Goal: Task Accomplishment & Management: Manage account settings

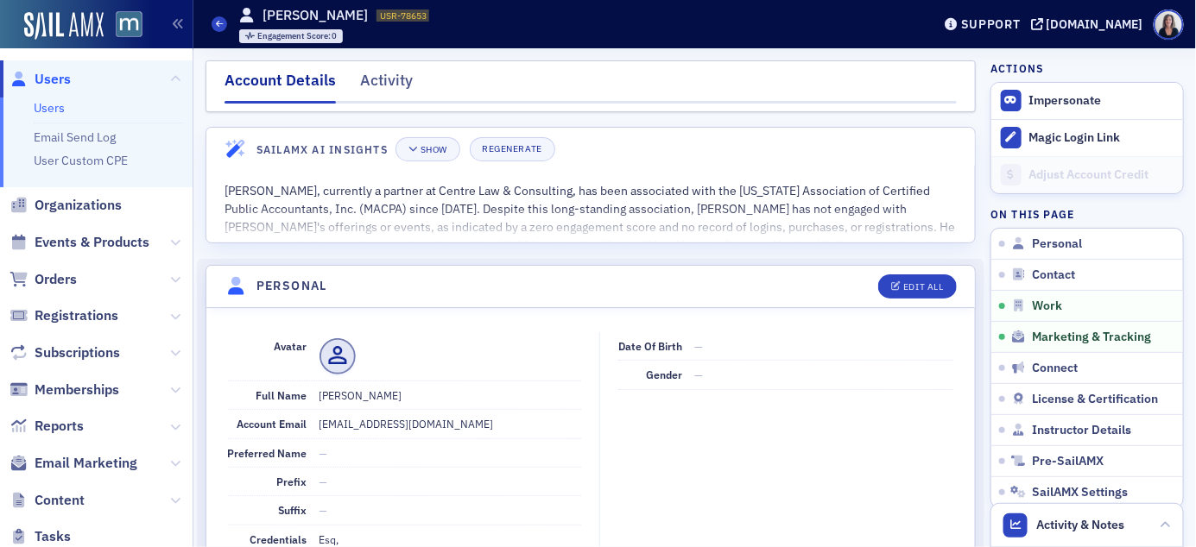
scroll to position [1677, 0]
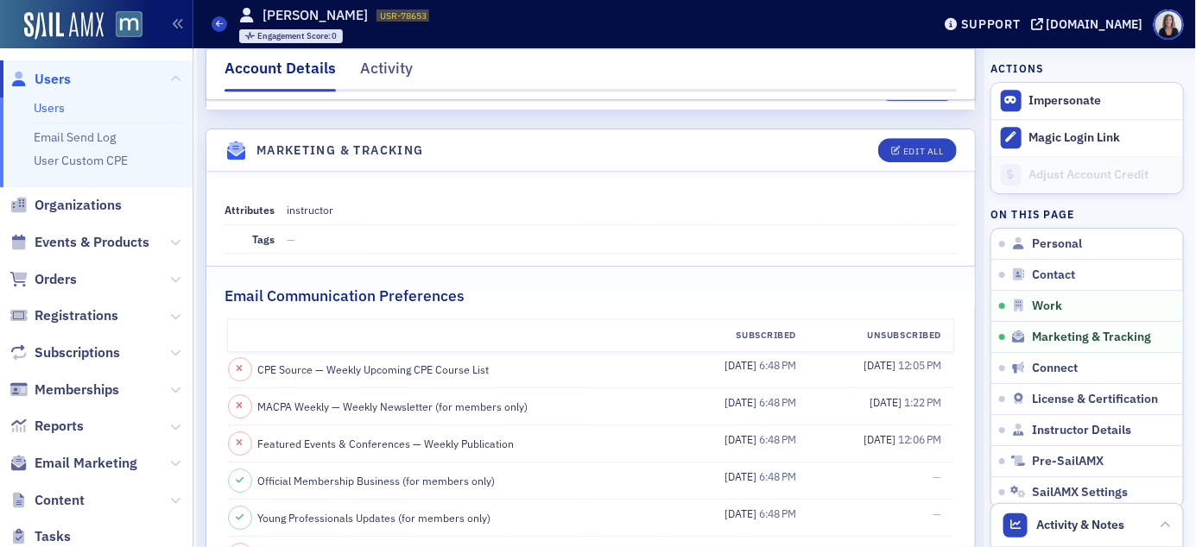
click at [60, 73] on span "Users" at bounding box center [53, 79] width 36 height 19
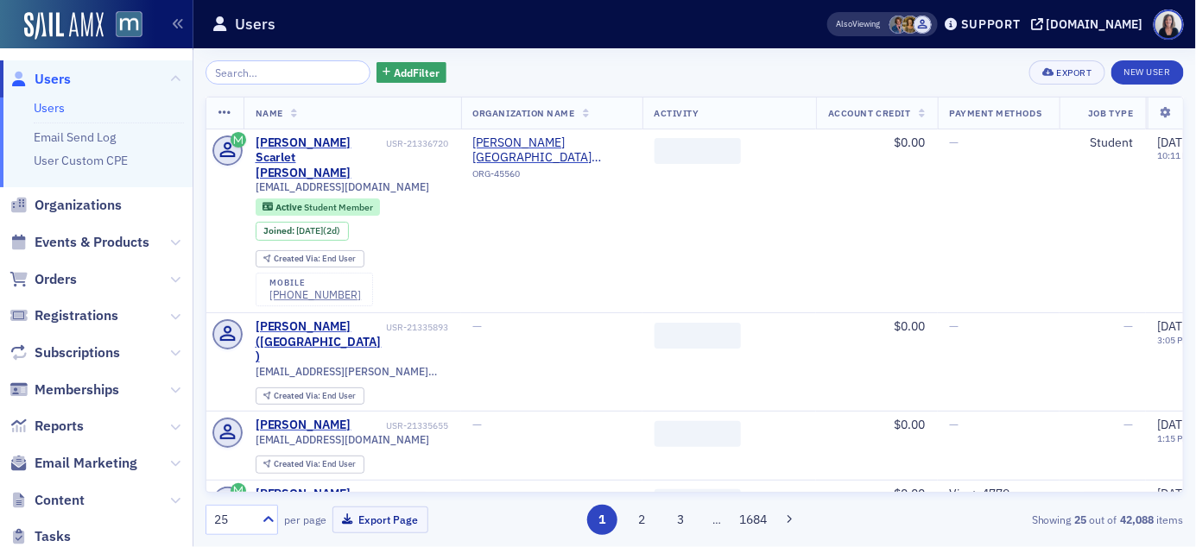
click at [283, 66] on input "search" at bounding box center [287, 72] width 165 height 24
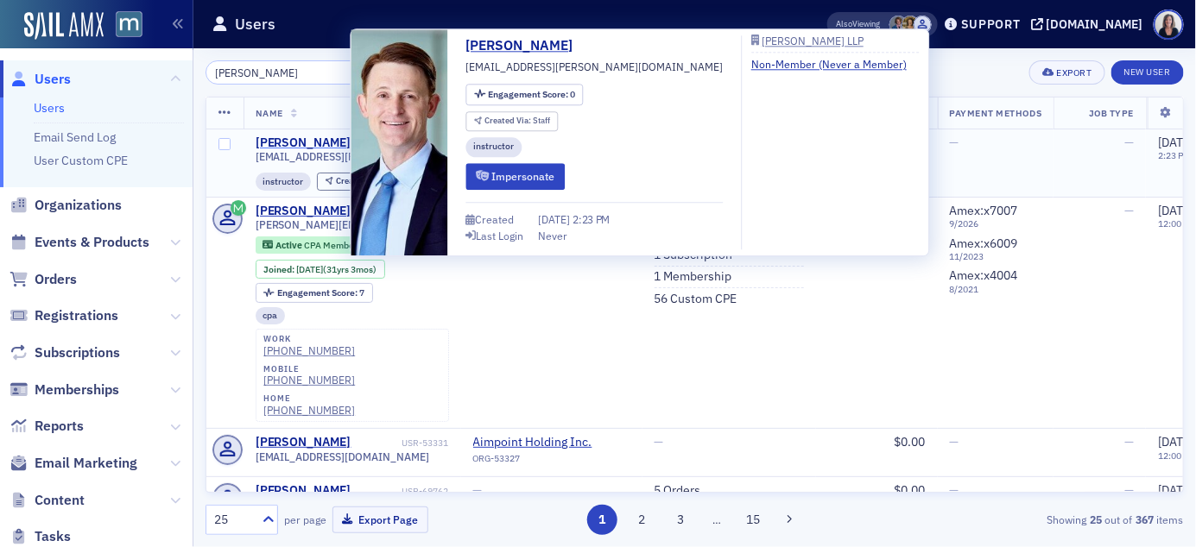
type input "Matthew Carr"
click at [289, 143] on div "Matthew Carruth" at bounding box center [304, 144] width 96 height 16
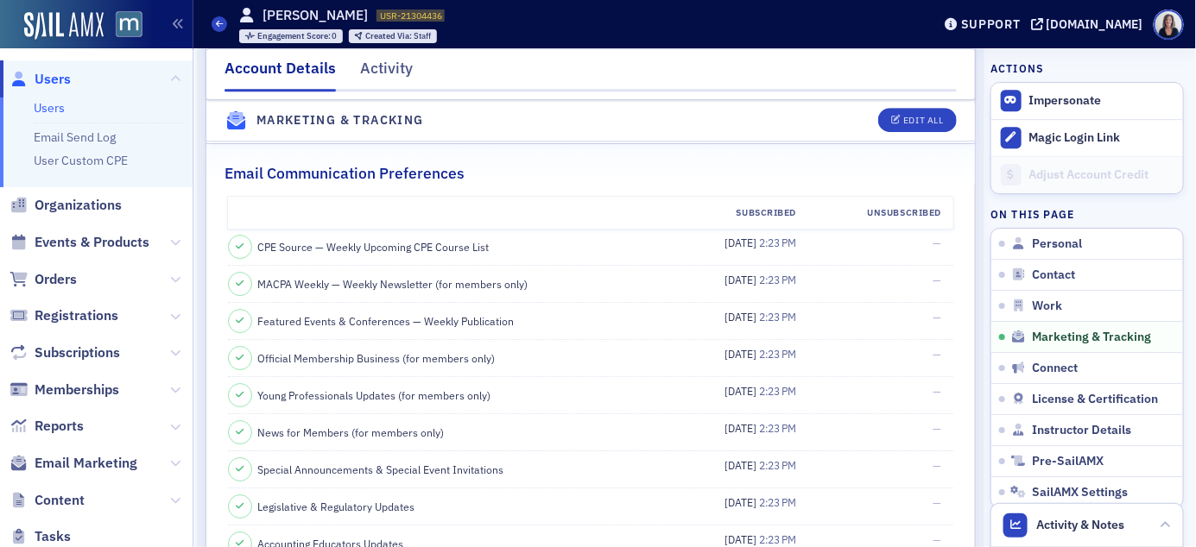
scroll to position [1765, 0]
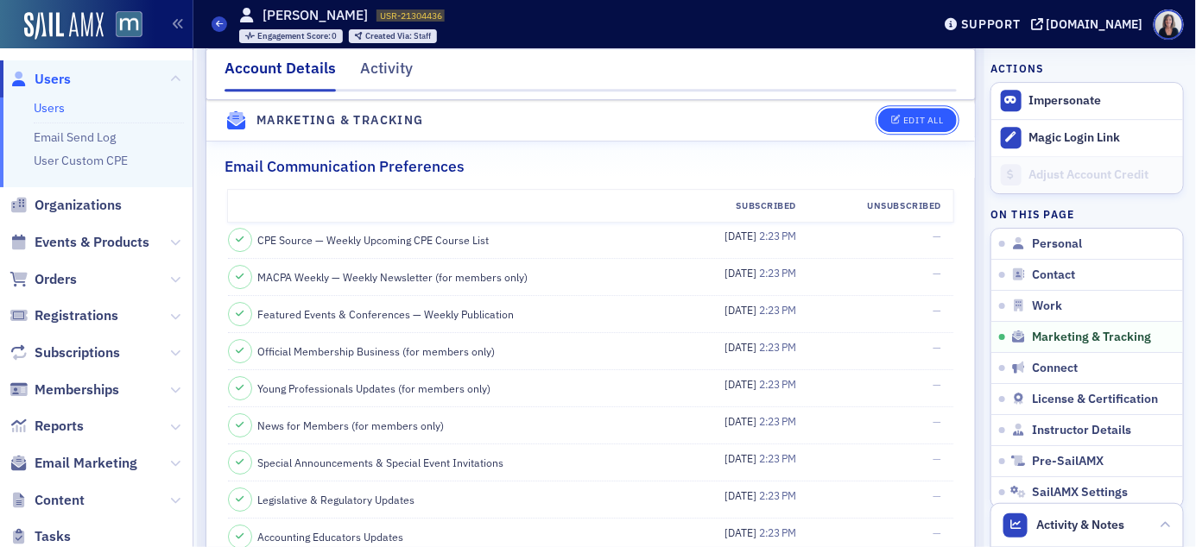
click at [923, 125] on div "Edit All" at bounding box center [923, 121] width 40 height 9
select select "US"
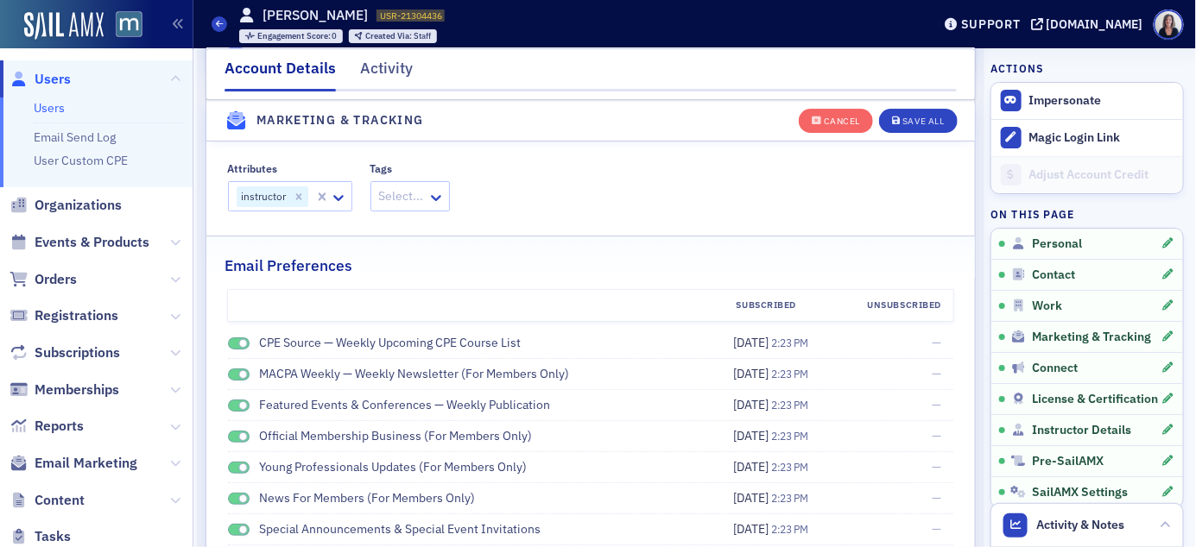
scroll to position [2025, 0]
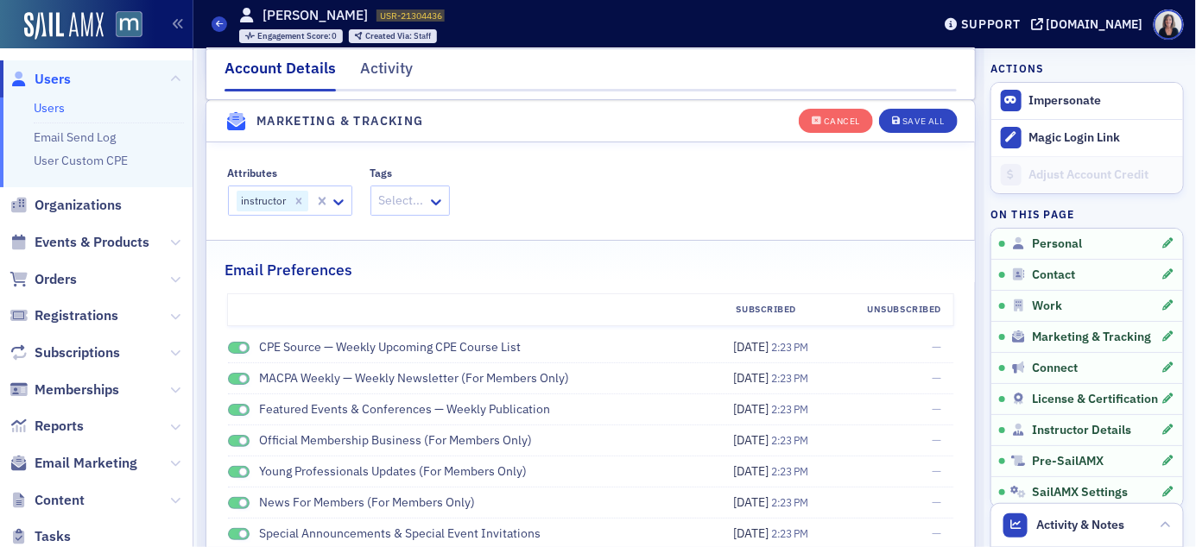
click at [243, 353] on span at bounding box center [239, 348] width 22 height 13
click at [244, 379] on span at bounding box center [242, 379] width 9 height 9
click at [243, 411] on span at bounding box center [242, 410] width 9 height 9
click at [241, 443] on span at bounding box center [242, 441] width 9 height 9
click at [238, 474] on span at bounding box center [242, 472] width 9 height 9
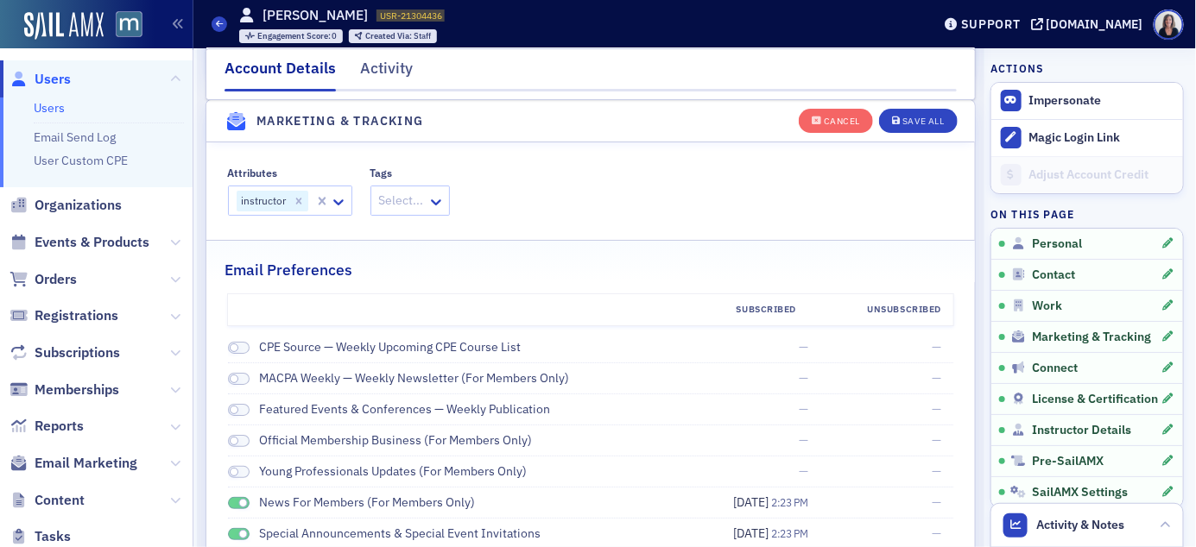
click at [241, 505] on span at bounding box center [242, 503] width 9 height 9
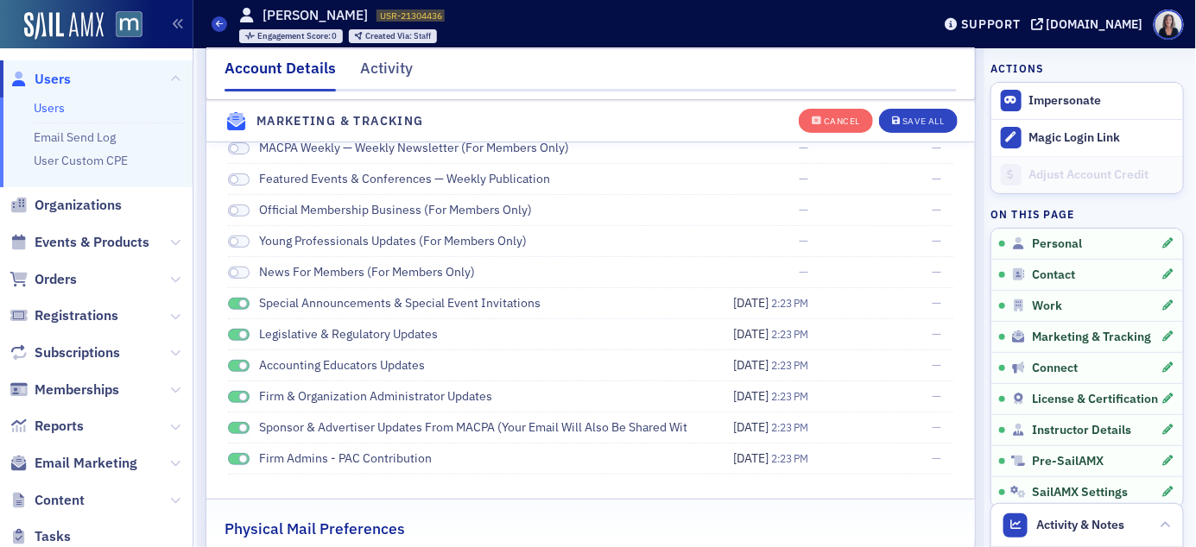
scroll to position [2253, 0]
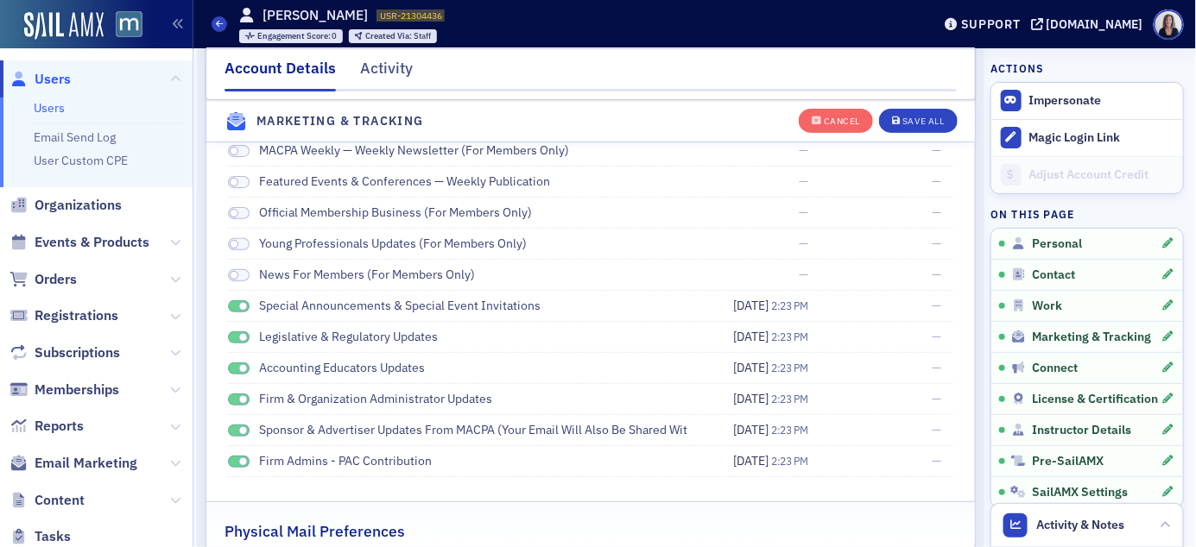
click at [238, 307] on span at bounding box center [242, 306] width 9 height 9
click at [242, 342] on span at bounding box center [242, 337] width 9 height 9
click at [242, 369] on span at bounding box center [242, 368] width 9 height 9
click at [243, 407] on span at bounding box center [239, 400] width 22 height 13
click at [243, 431] on span at bounding box center [242, 430] width 9 height 9
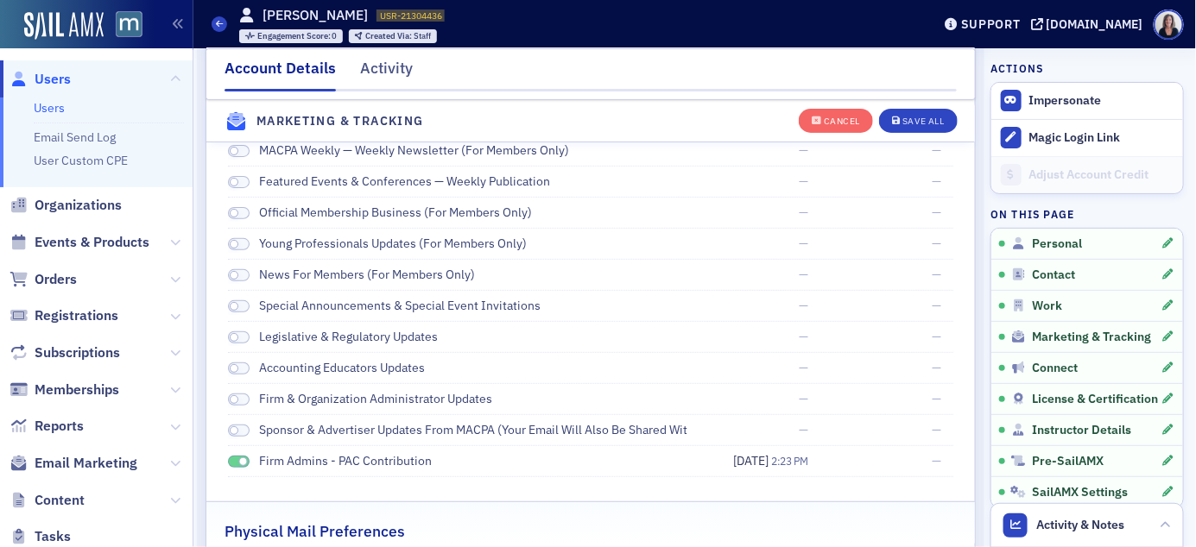
click at [243, 465] on span at bounding box center [242, 462] width 9 height 9
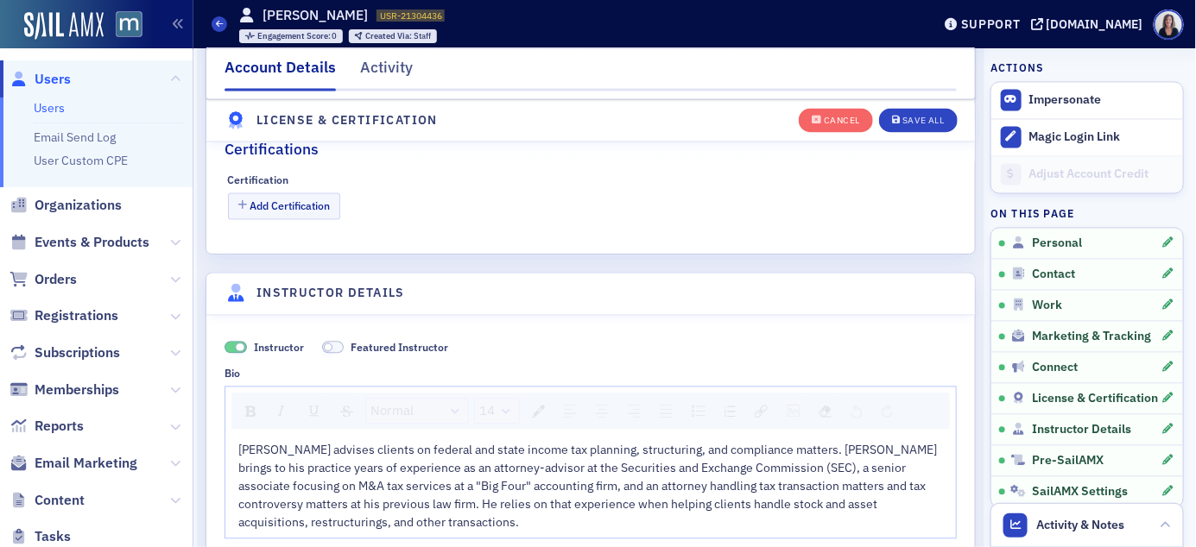
scroll to position [3214, 0]
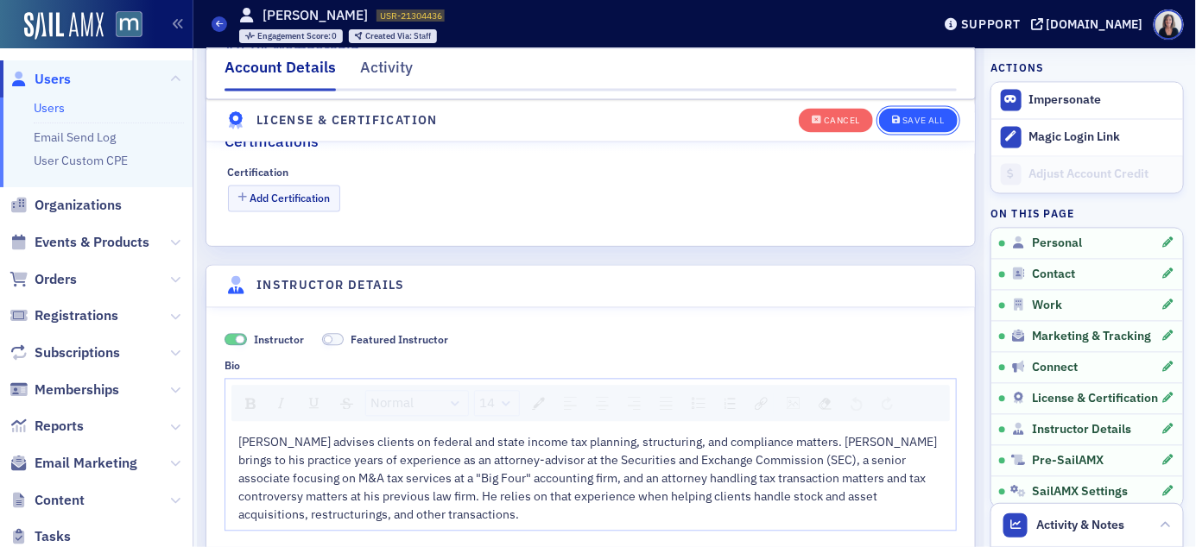
click at [934, 118] on div "Save All" at bounding box center [922, 121] width 41 height 9
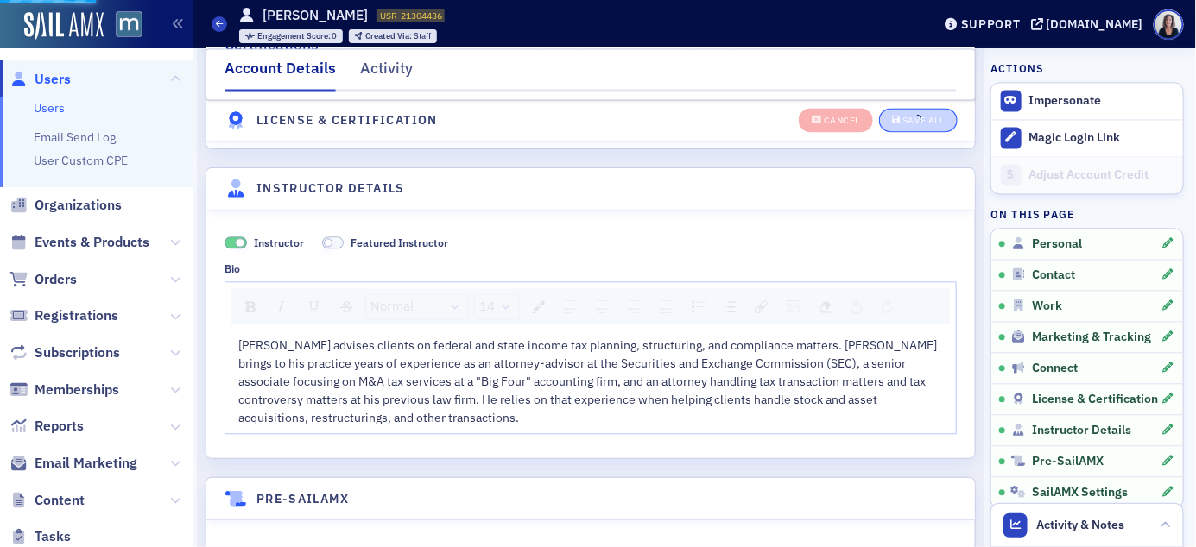
scroll to position [3325, 0]
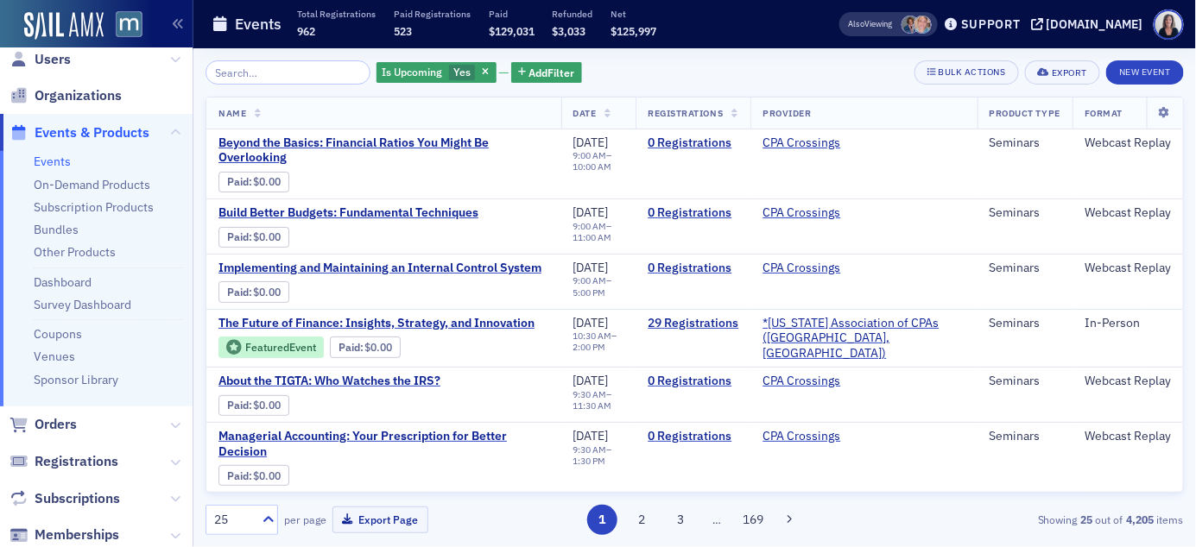
scroll to position [18, 0]
click at [68, 284] on link "Dashboard" at bounding box center [63, 284] width 58 height 16
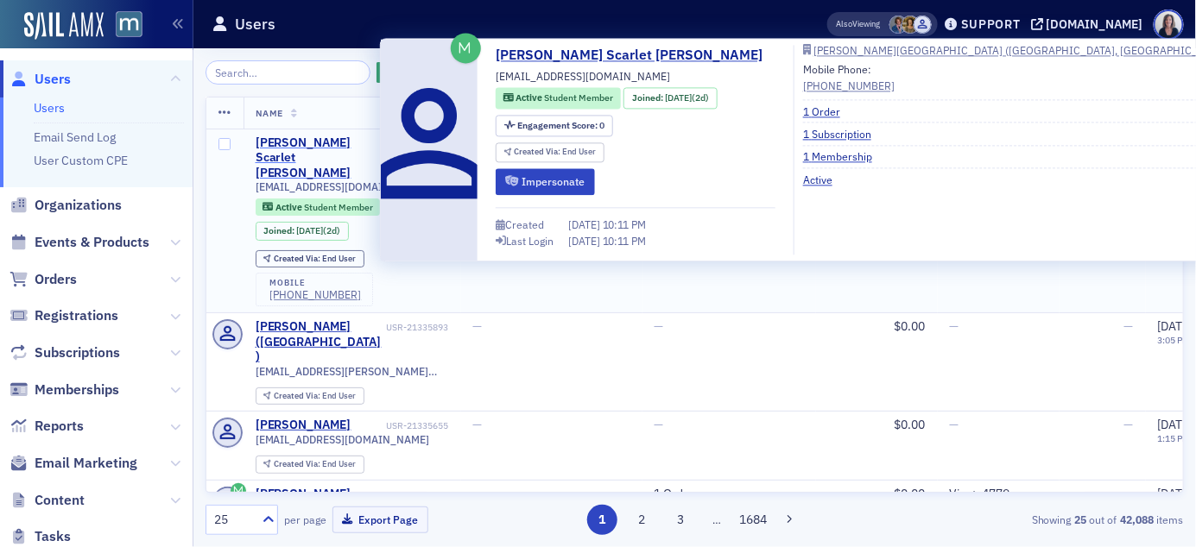
click at [294, 147] on div "[PERSON_NAME] Scarlet [PERSON_NAME]" at bounding box center [320, 159] width 128 height 46
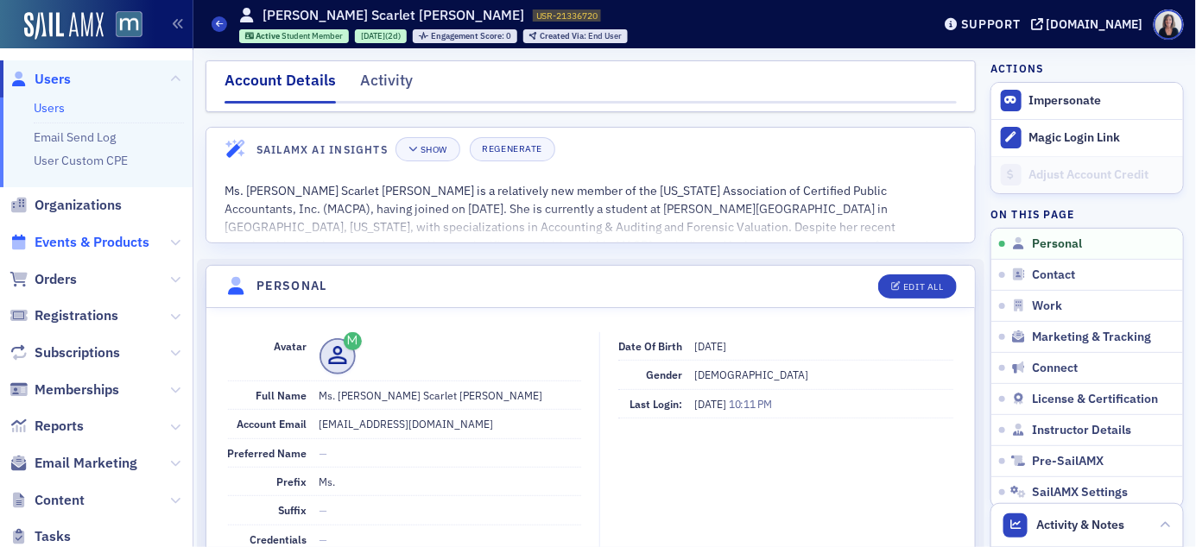
click at [95, 242] on span "Events & Products" at bounding box center [92, 242] width 115 height 19
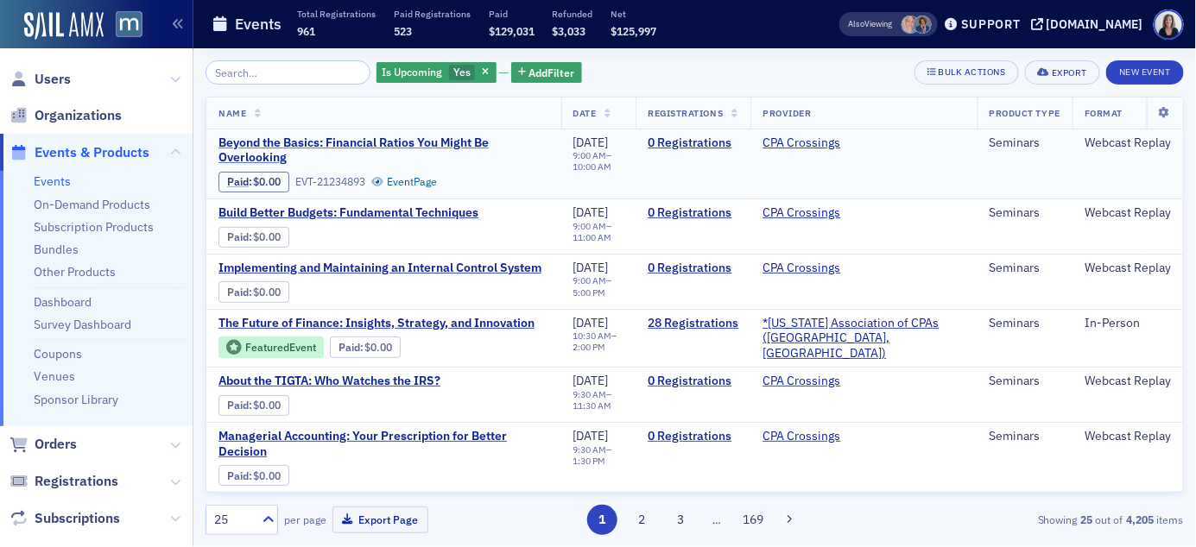
click at [261, 143] on span "Beyond the Basics: Financial Ratios You Might Be Overlooking" at bounding box center [383, 151] width 331 height 30
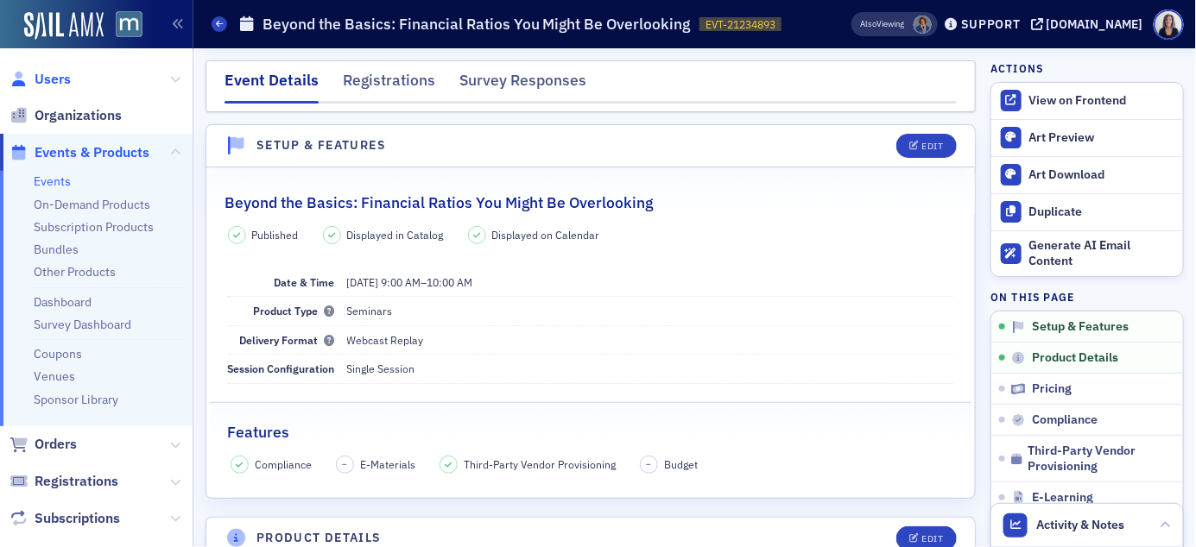
click at [63, 75] on span "Users" at bounding box center [53, 79] width 36 height 19
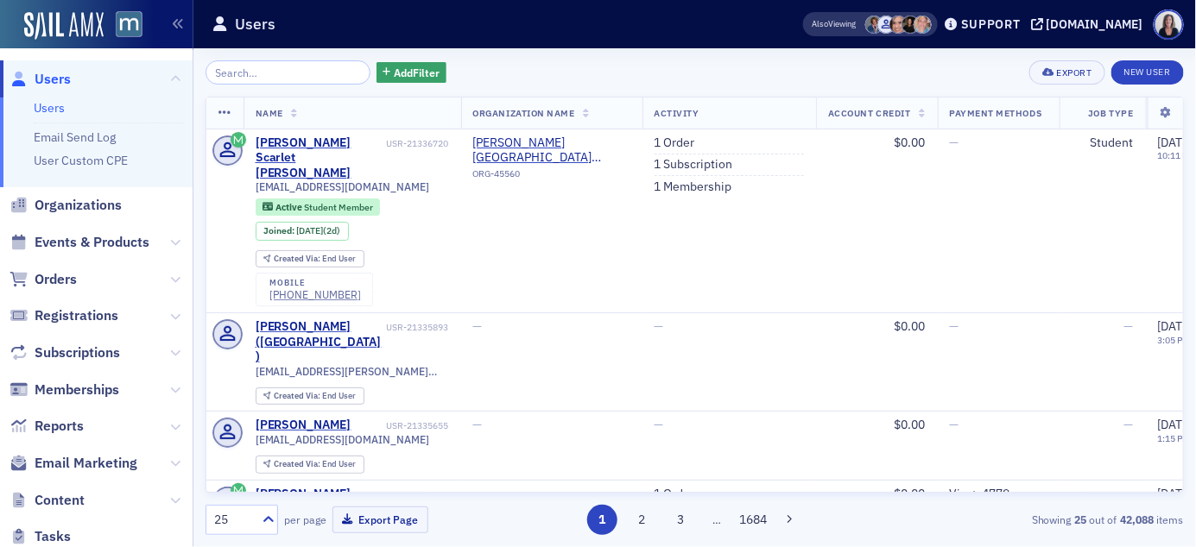
click at [312, 73] on input "search" at bounding box center [287, 72] width 165 height 24
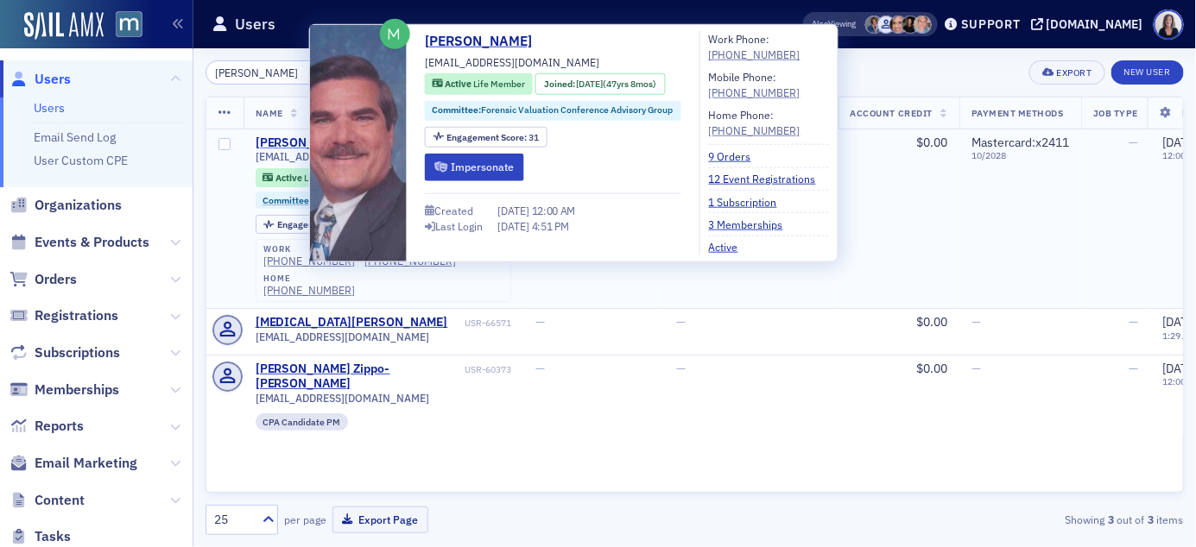
type input "aalan zipp"
click at [287, 143] on div "Alan Zipp" at bounding box center [304, 144] width 96 height 16
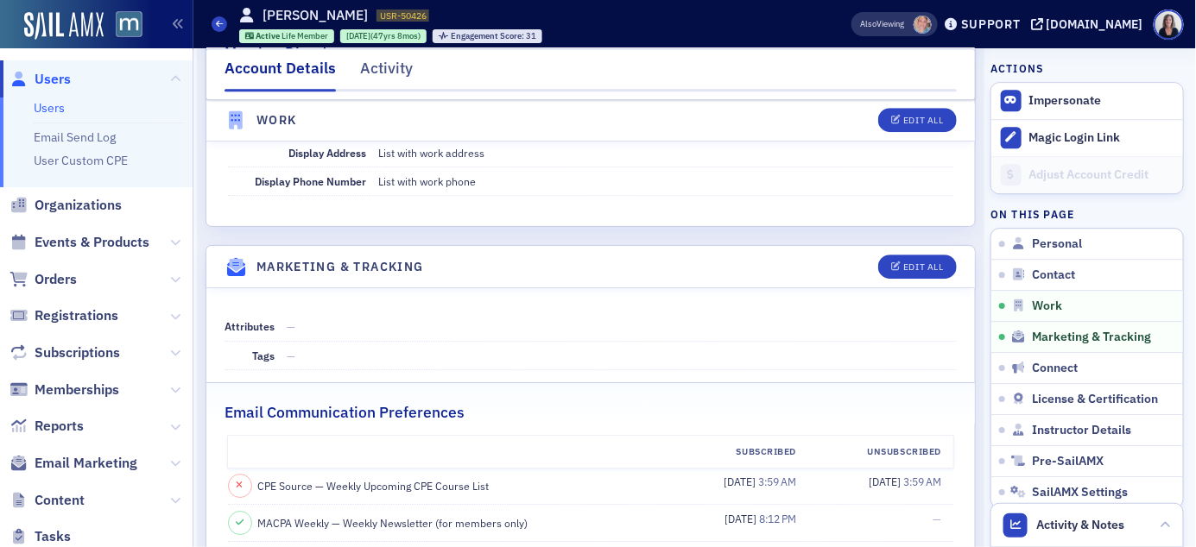
scroll to position [1646, 0]
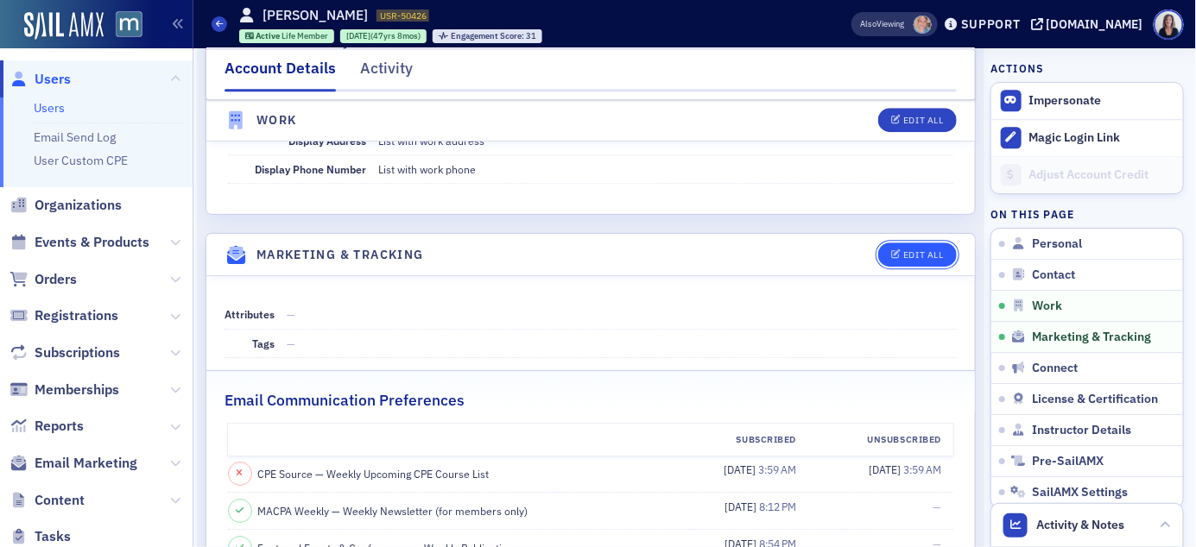
click at [904, 260] on div "Edit All" at bounding box center [923, 254] width 40 height 9
select select "US"
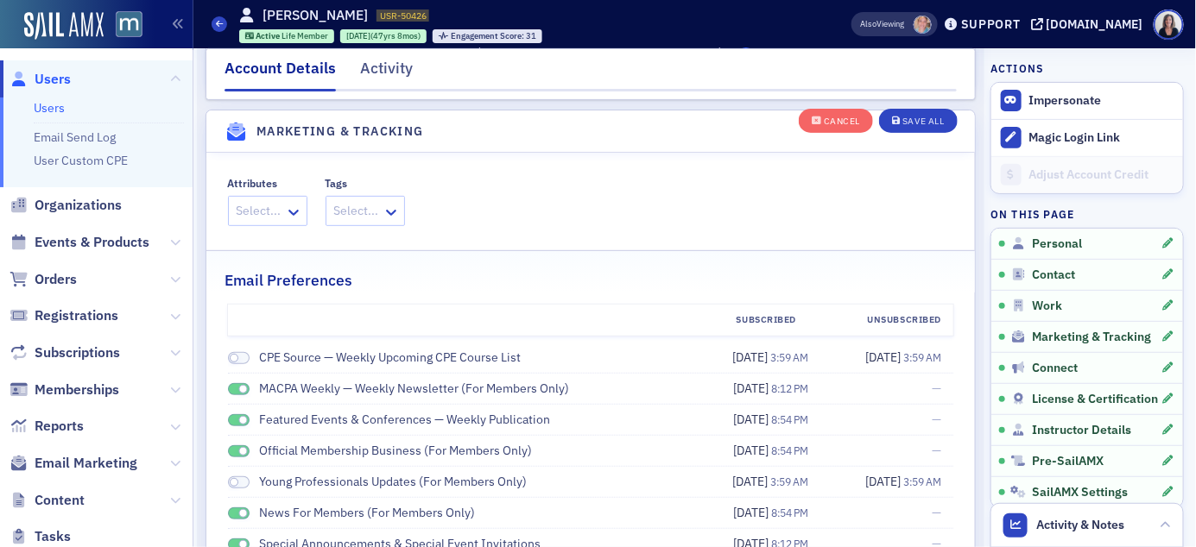
scroll to position [2339, 0]
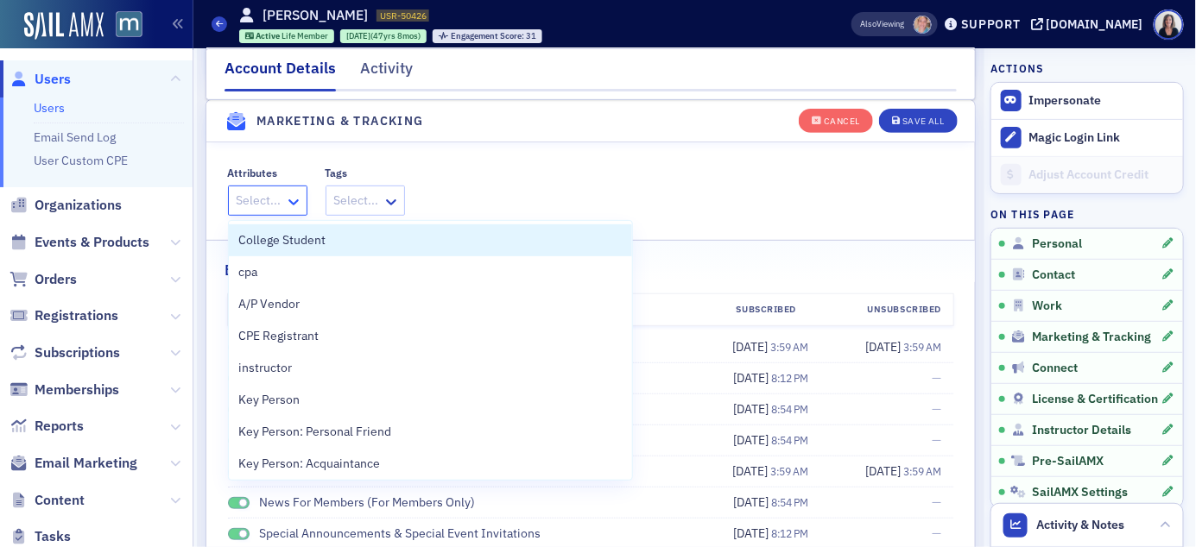
click at [296, 202] on icon at bounding box center [293, 202] width 10 height 6
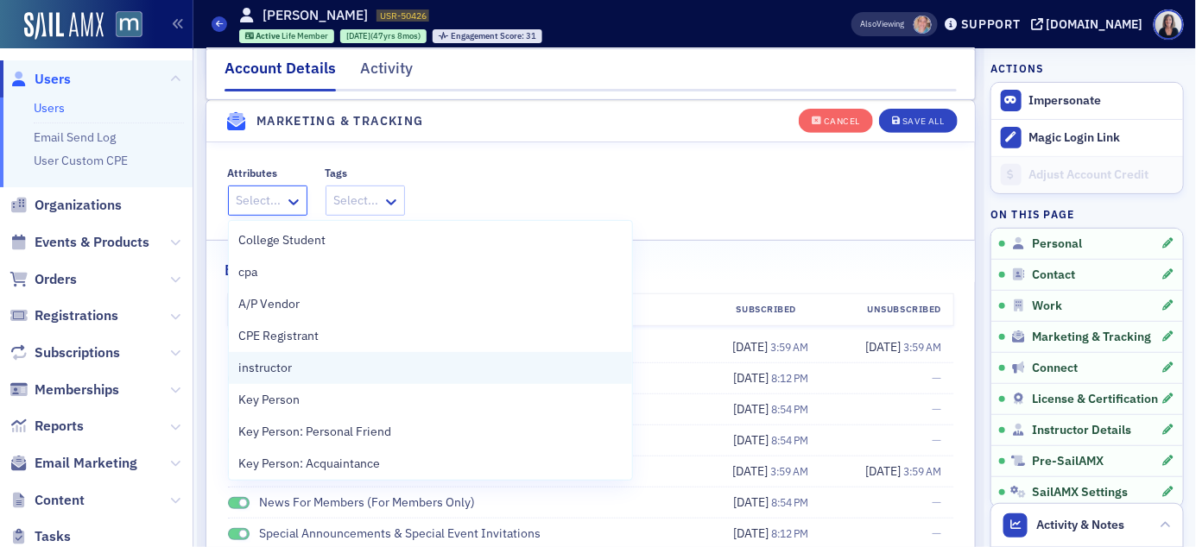
click at [262, 366] on span "instructor" at bounding box center [266, 368] width 54 height 18
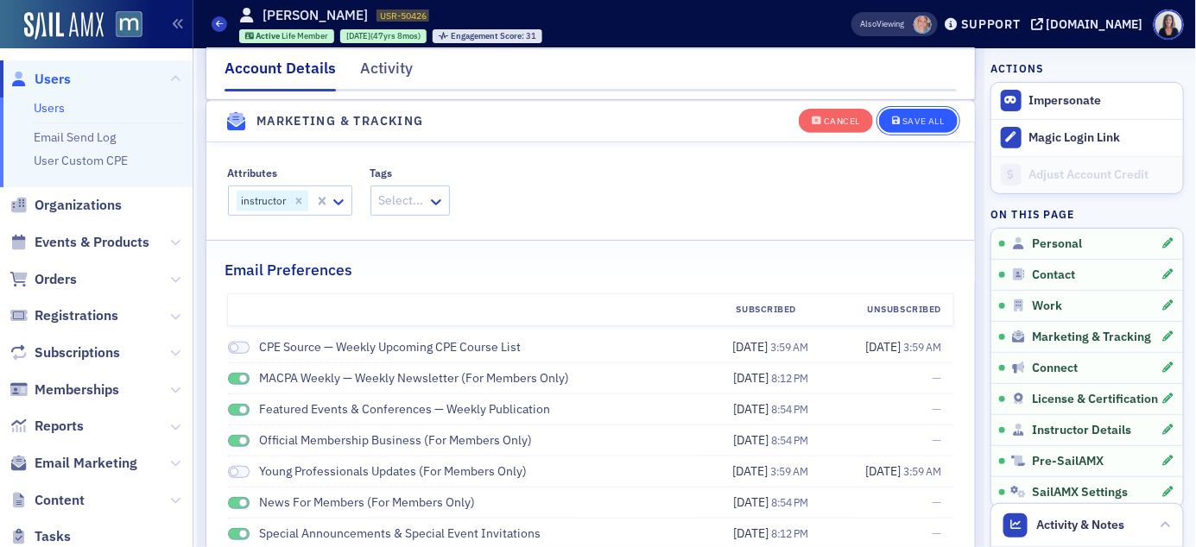
click at [920, 123] on div "Save All" at bounding box center [922, 121] width 41 height 9
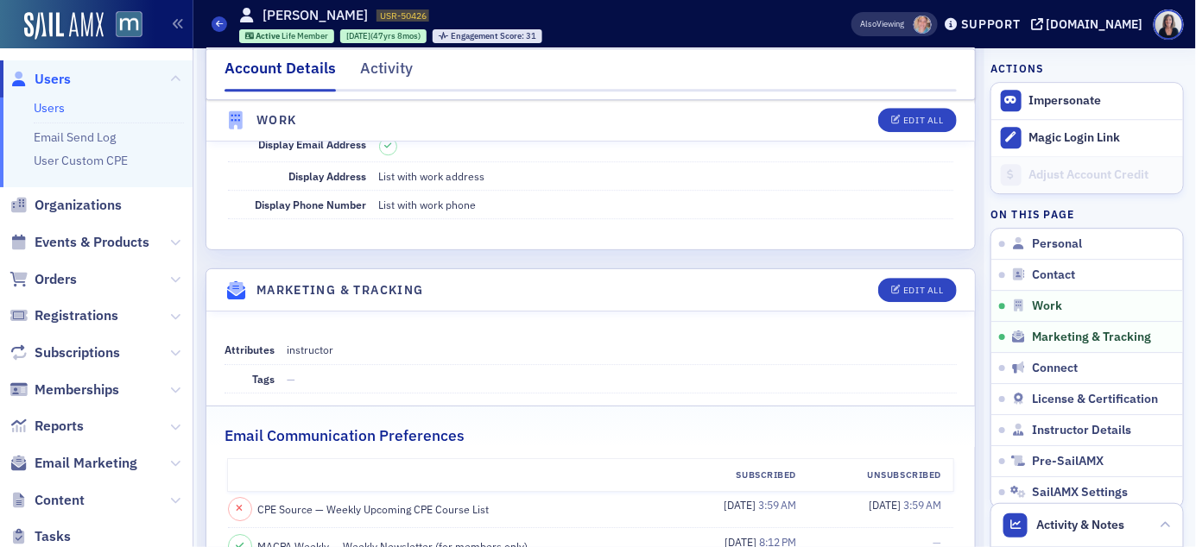
scroll to position [1589, 0]
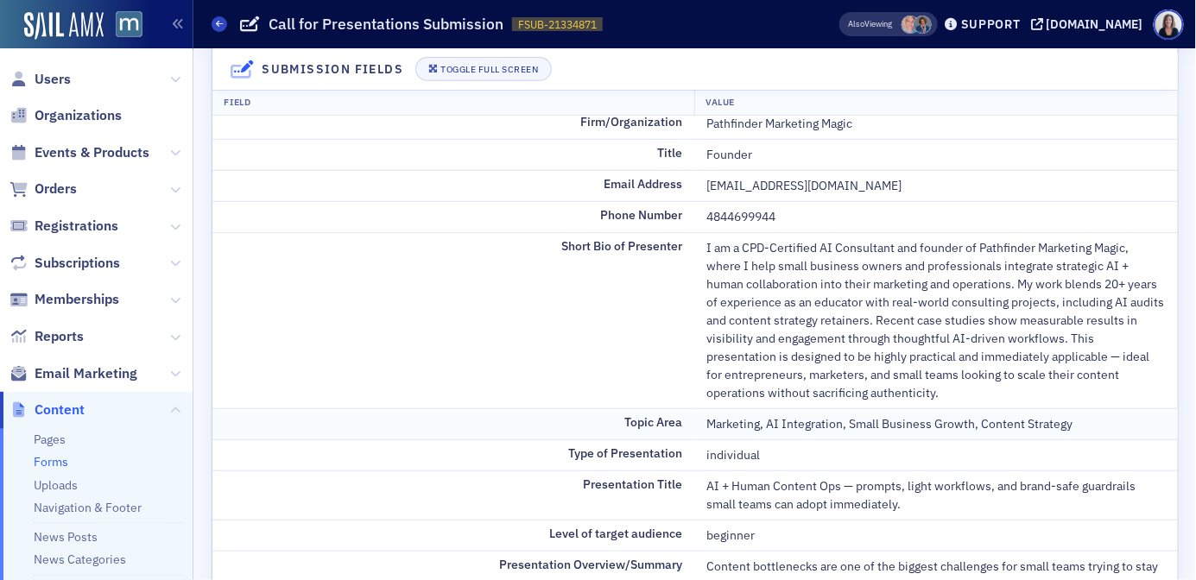
scroll to position [257, 0]
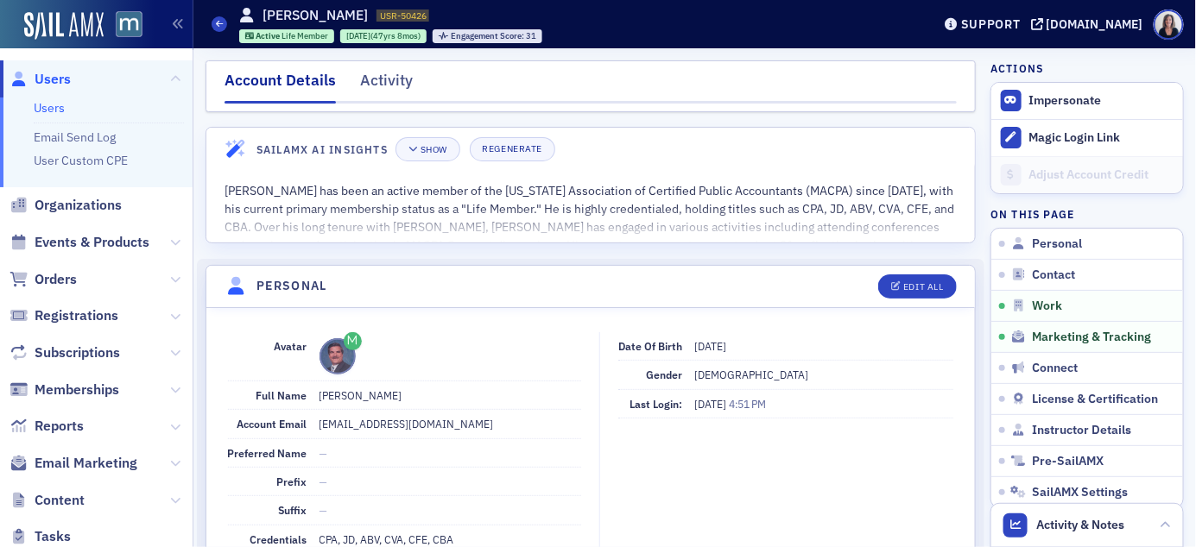
scroll to position [1589, 0]
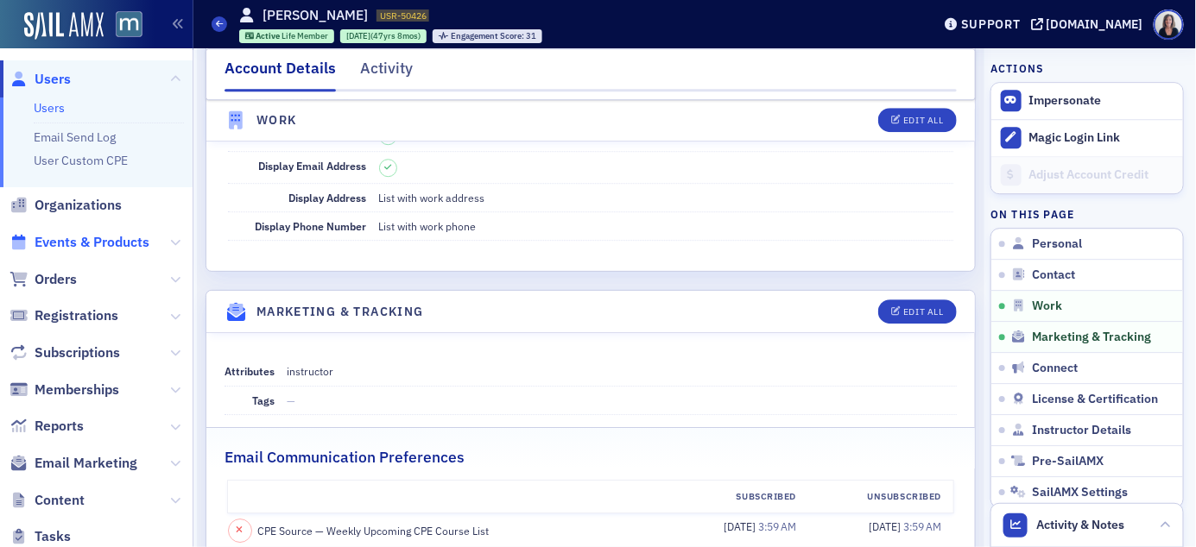
click at [68, 243] on span "Events & Products" at bounding box center [92, 242] width 115 height 19
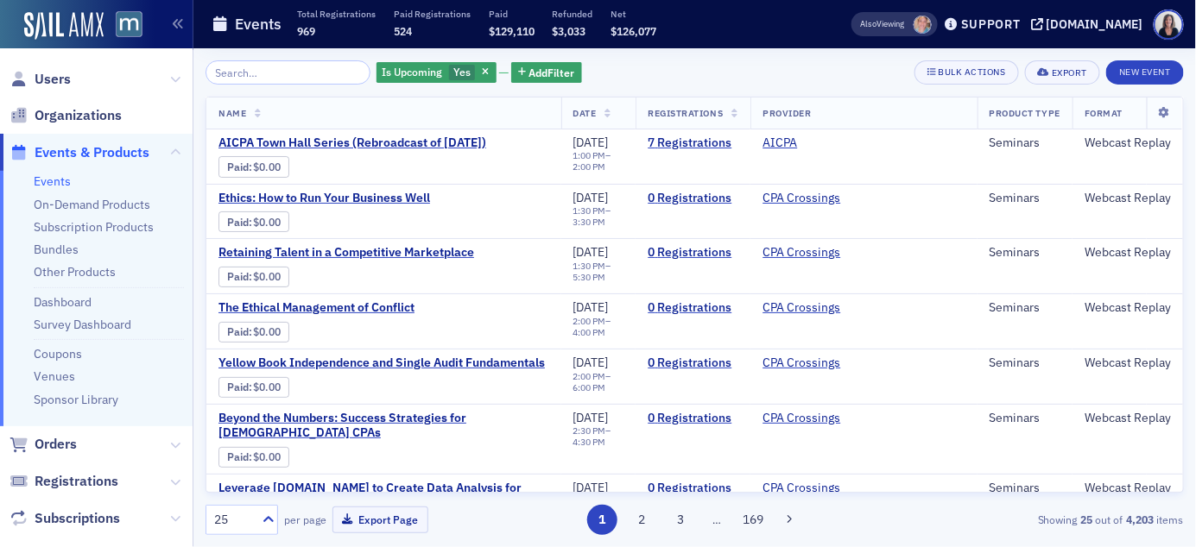
click at [271, 73] on input "search" at bounding box center [287, 72] width 165 height 24
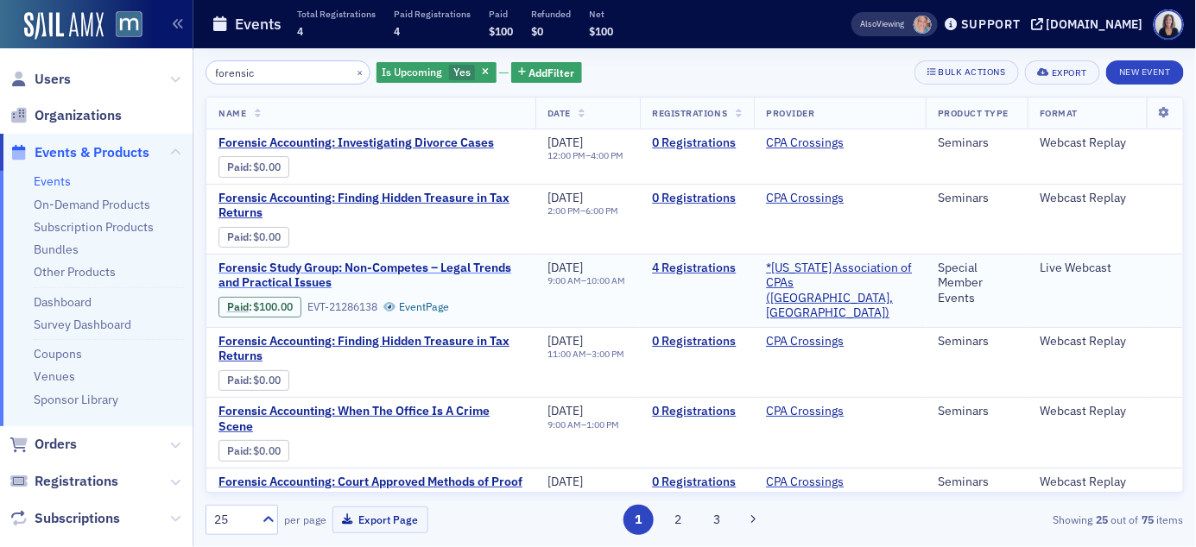
type input "forensic"
click at [319, 265] on span "Forensic Study Group: Non-Competes – Legal Trends and Practical Issues" at bounding box center [370, 276] width 305 height 30
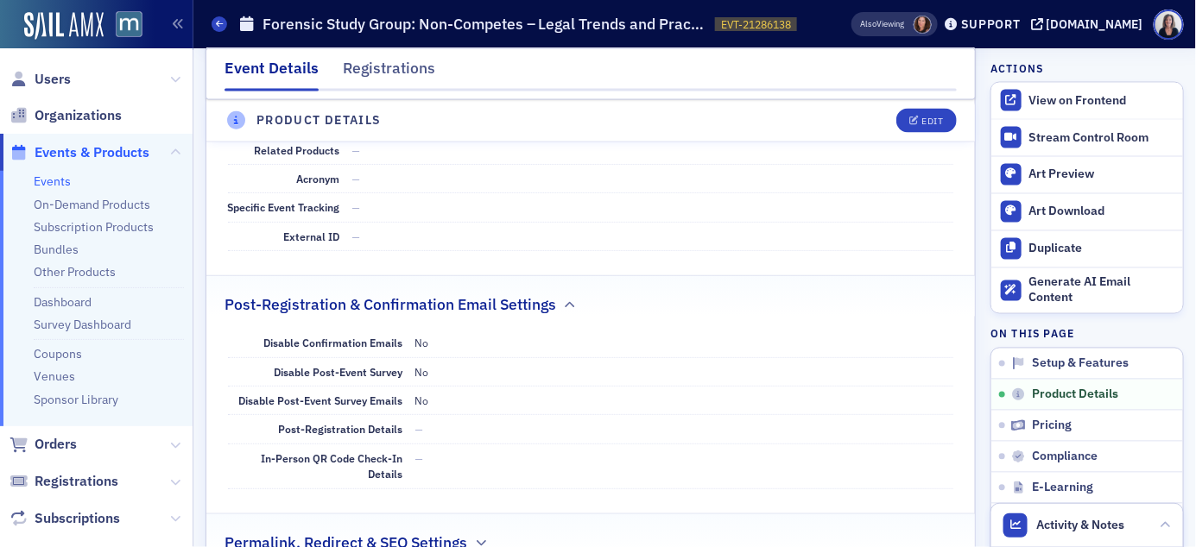
scroll to position [969, 0]
click at [1059, 490] on span "E-Learning" at bounding box center [1062, 489] width 61 height 16
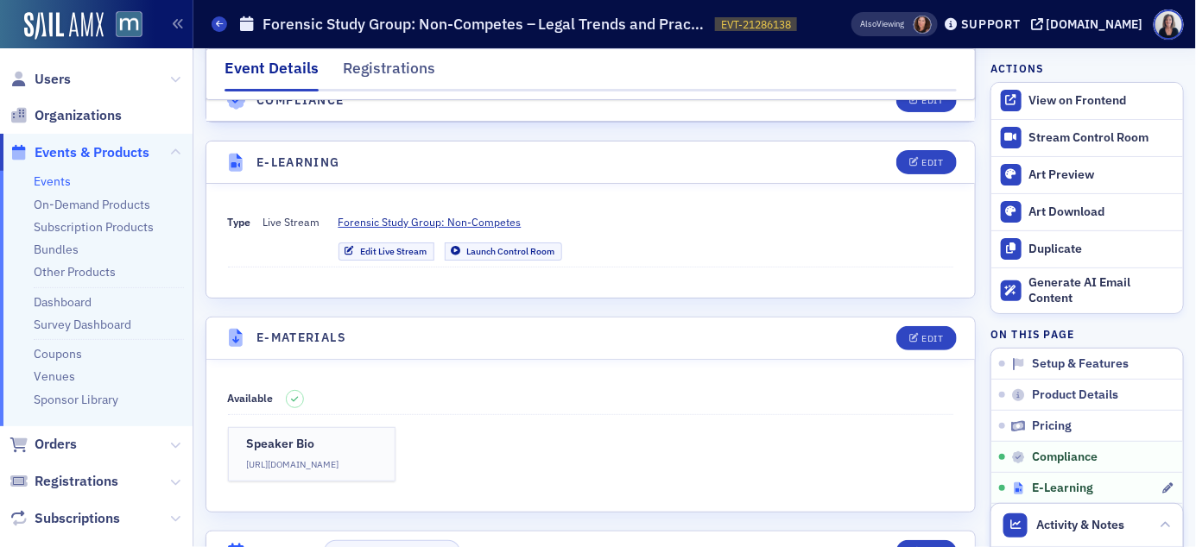
scroll to position [2239, 0]
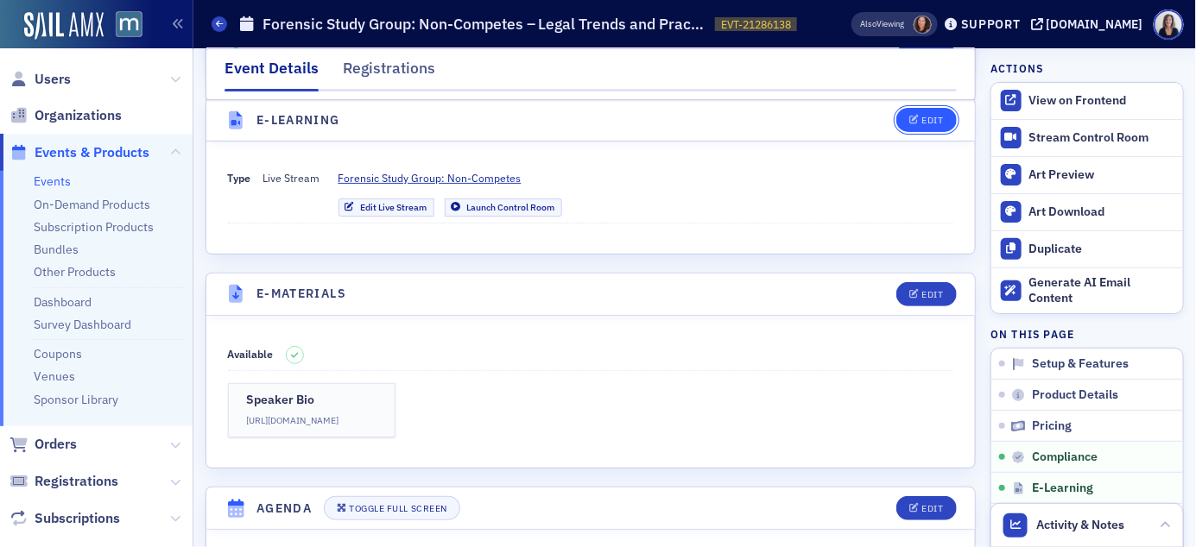
click at [934, 118] on div "Edit" at bounding box center [932, 121] width 22 height 9
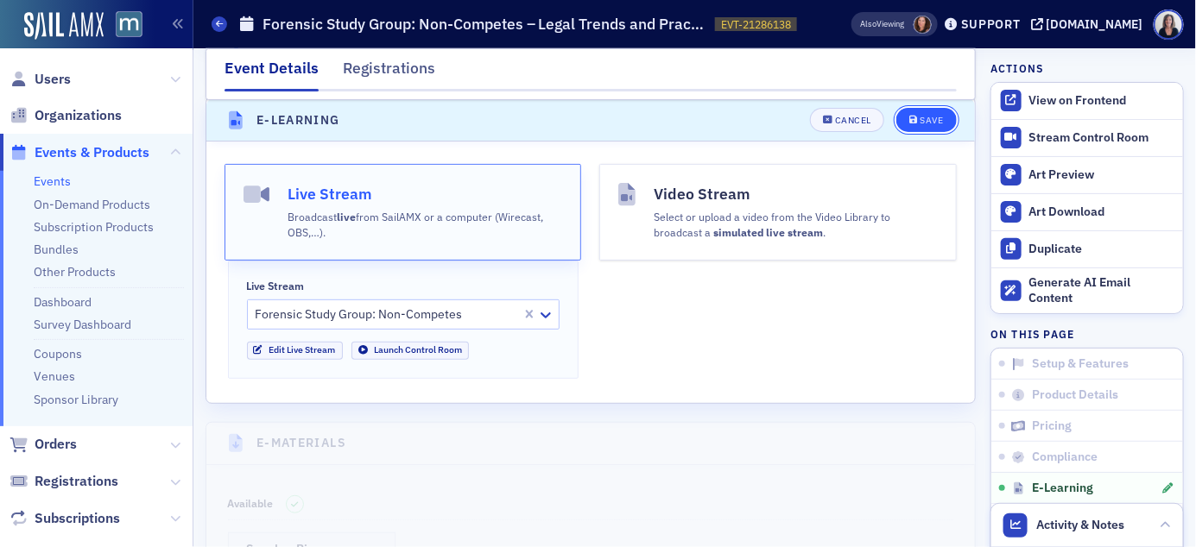
click at [929, 124] on div "Save" at bounding box center [930, 121] width 23 height 9
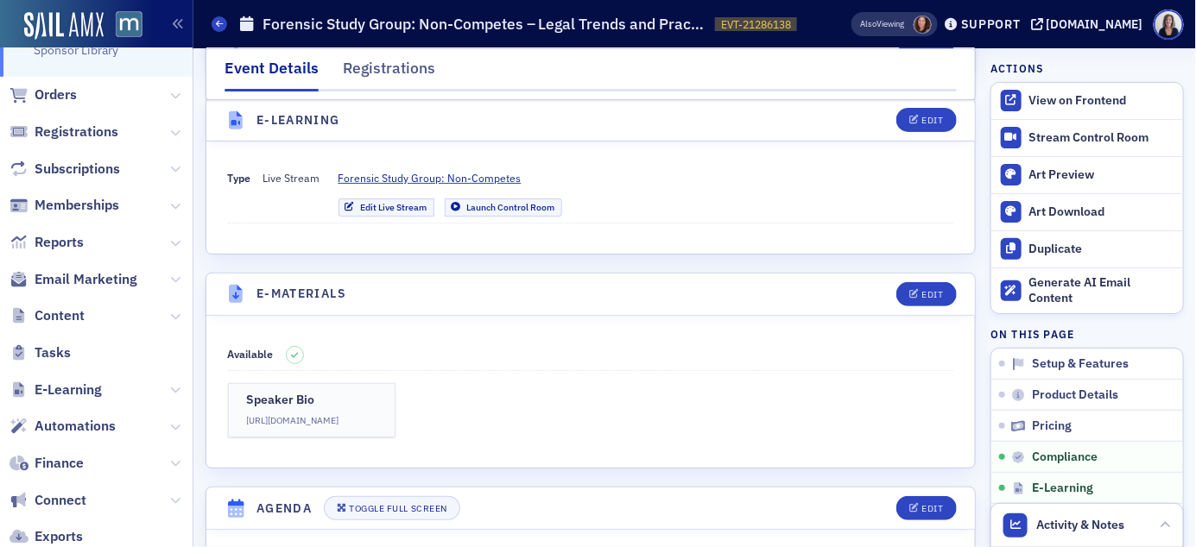
scroll to position [351, 0]
click at [73, 386] on span "E-Learning" at bounding box center [68, 388] width 67 height 19
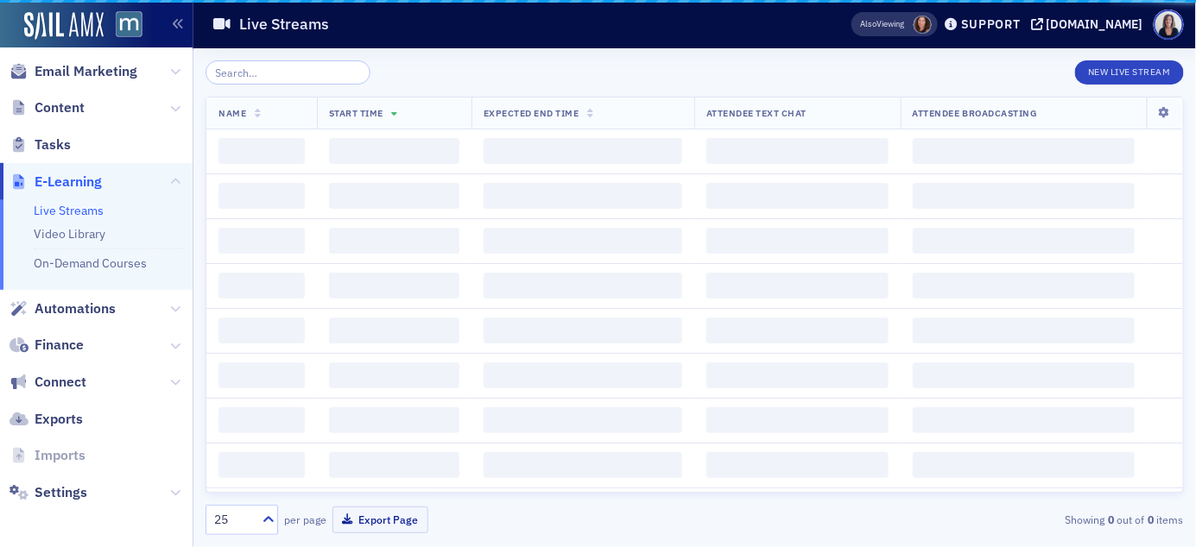
scroll to position [300, 0]
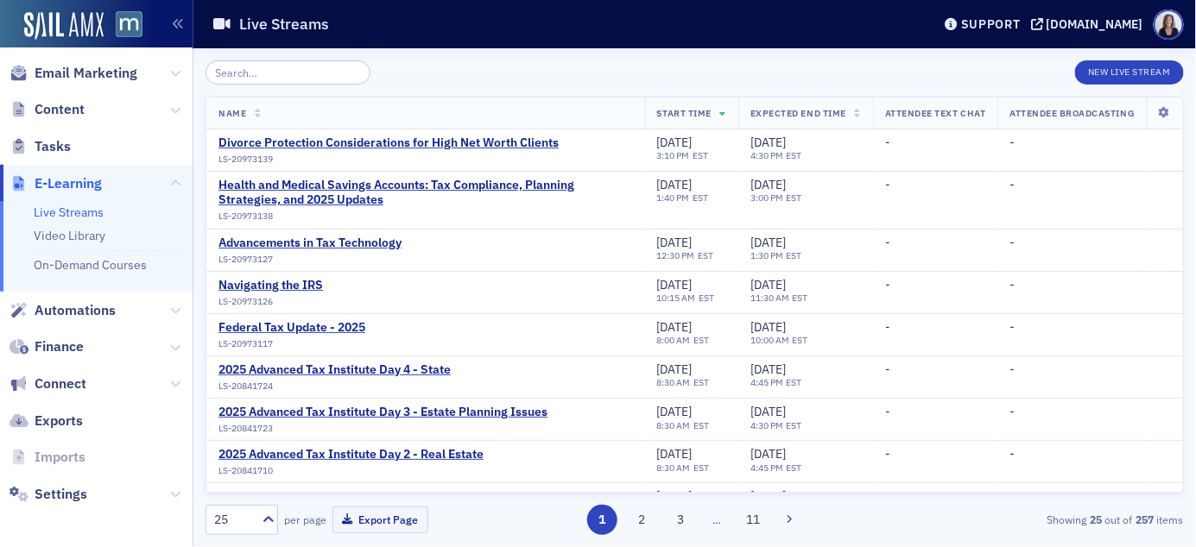
click at [286, 67] on input "search" at bounding box center [287, 72] width 165 height 24
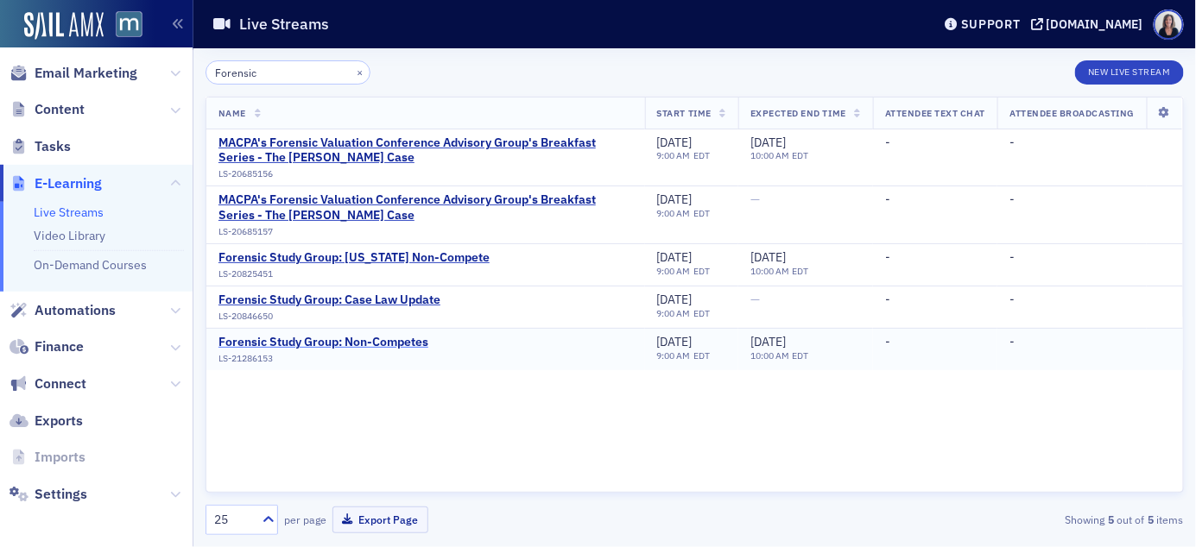
type input "Forensic"
click at [275, 342] on div "Forensic Study Group: Non-Competes" at bounding box center [323, 343] width 210 height 16
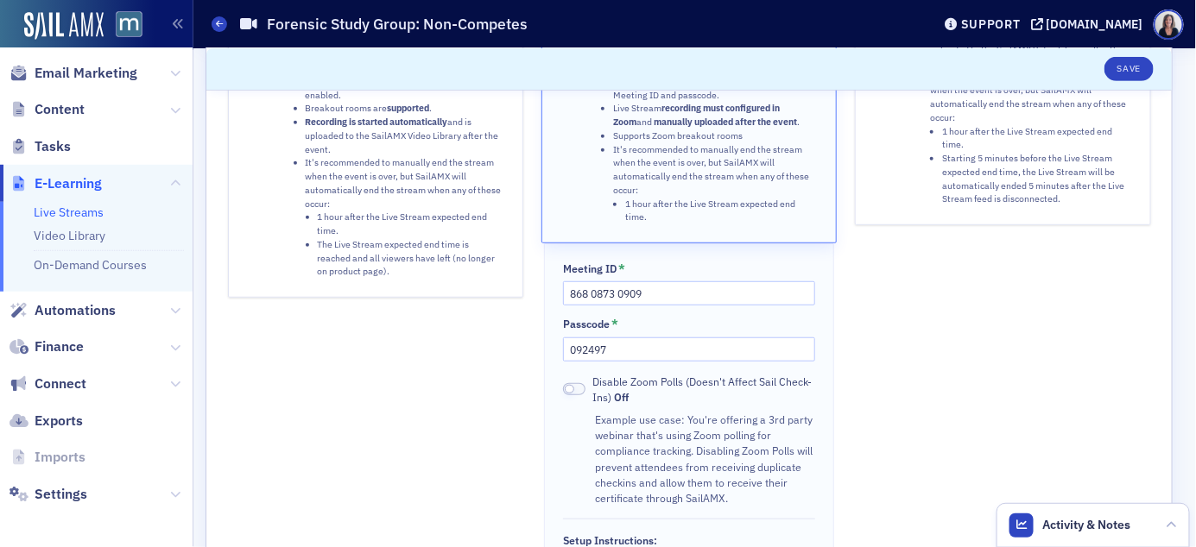
scroll to position [295, 0]
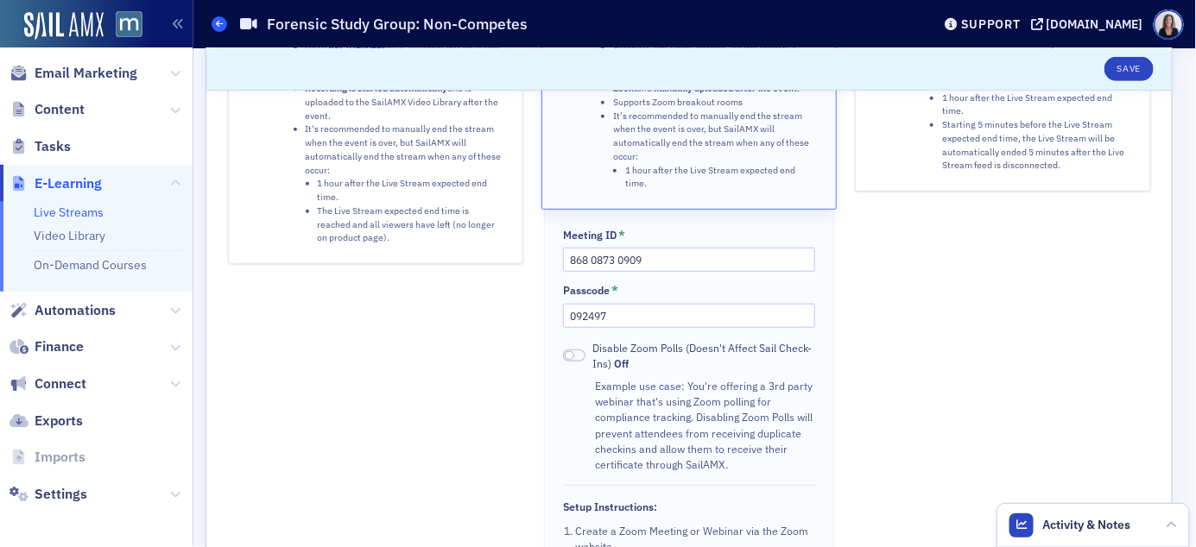
click at [220, 26] on icon at bounding box center [219, 24] width 7 height 8
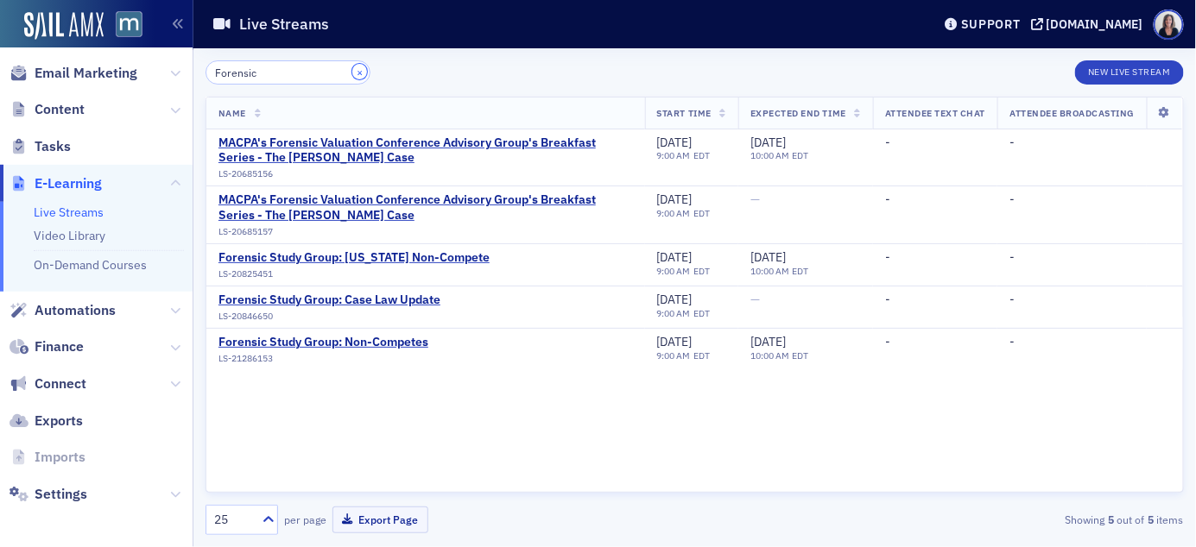
click at [352, 71] on button "×" at bounding box center [360, 72] width 16 height 16
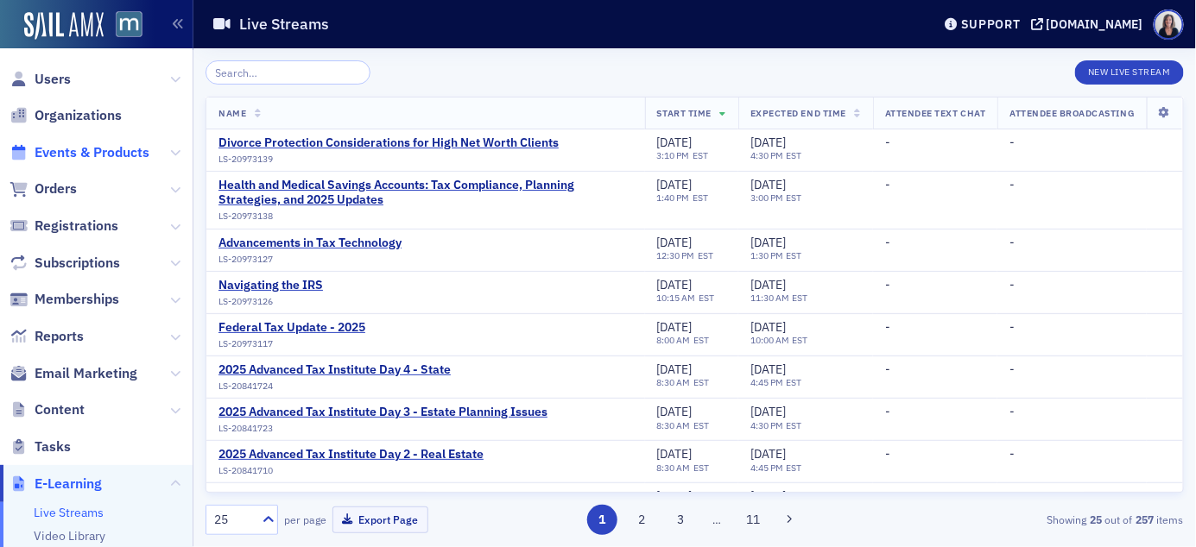
click at [103, 152] on span "Events & Products" at bounding box center [92, 152] width 115 height 19
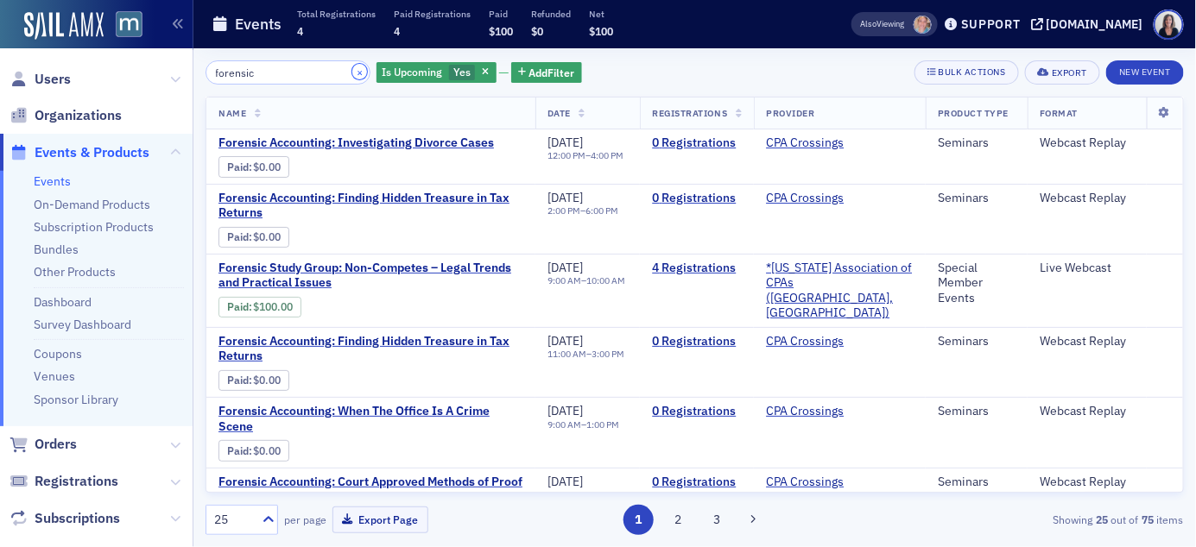
click at [352, 73] on button "×" at bounding box center [360, 72] width 16 height 16
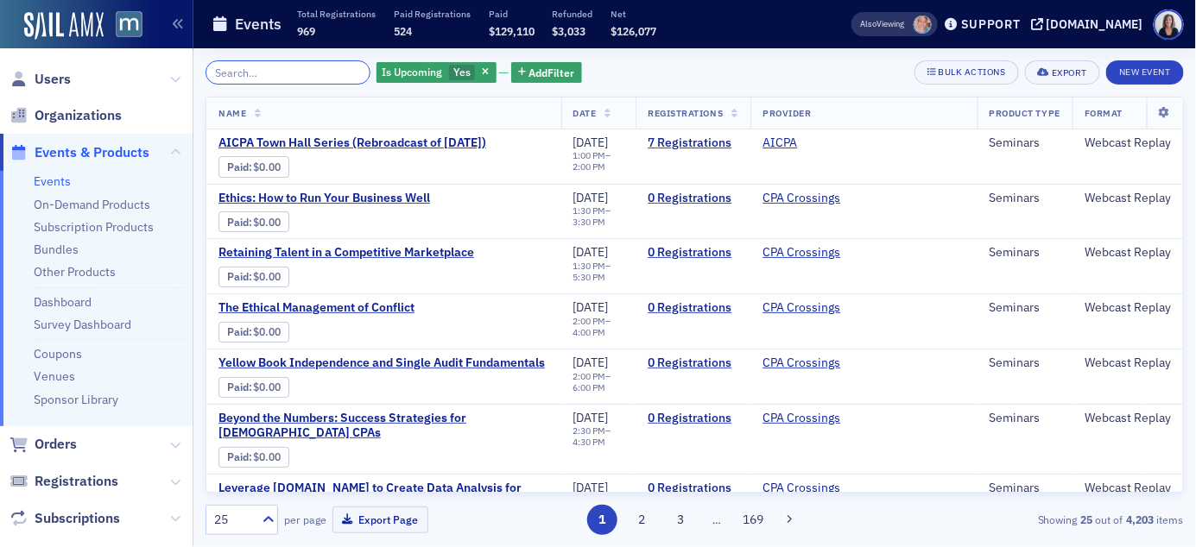
click at [332, 73] on input "search" at bounding box center [287, 72] width 165 height 24
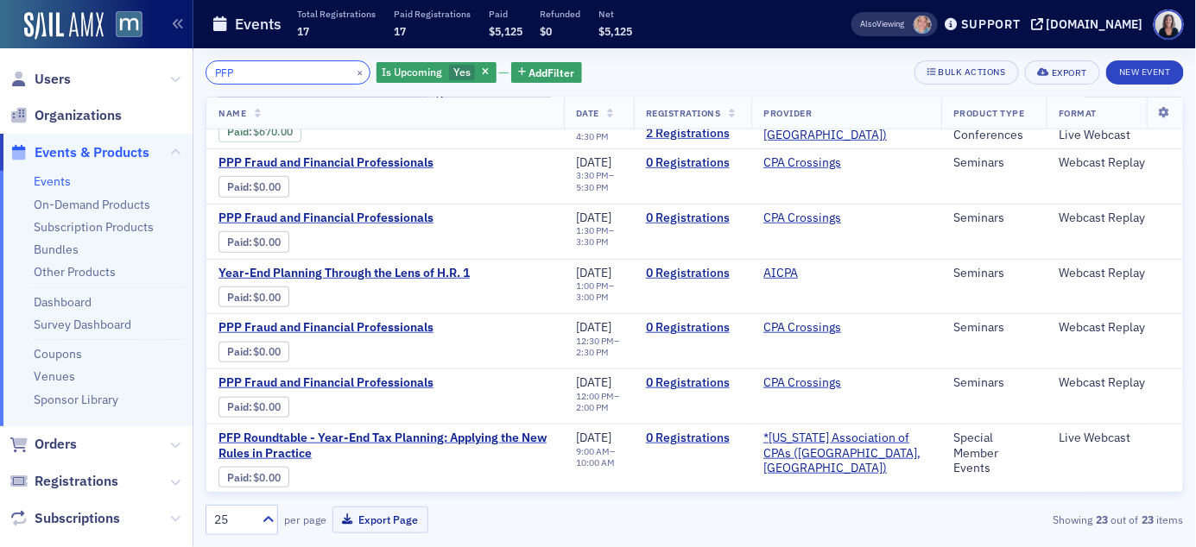
scroll to position [377, 0]
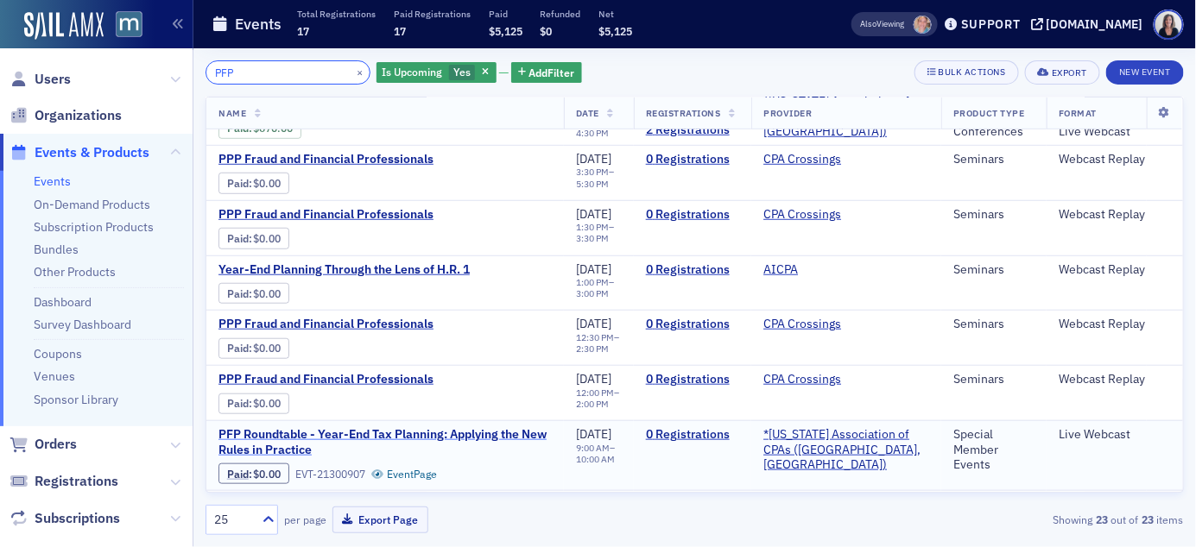
type input "PFP"
click at [411, 437] on span "PFP Roundtable - Year-End Tax Planning: Applying the New Rules in Practice" at bounding box center [384, 442] width 333 height 30
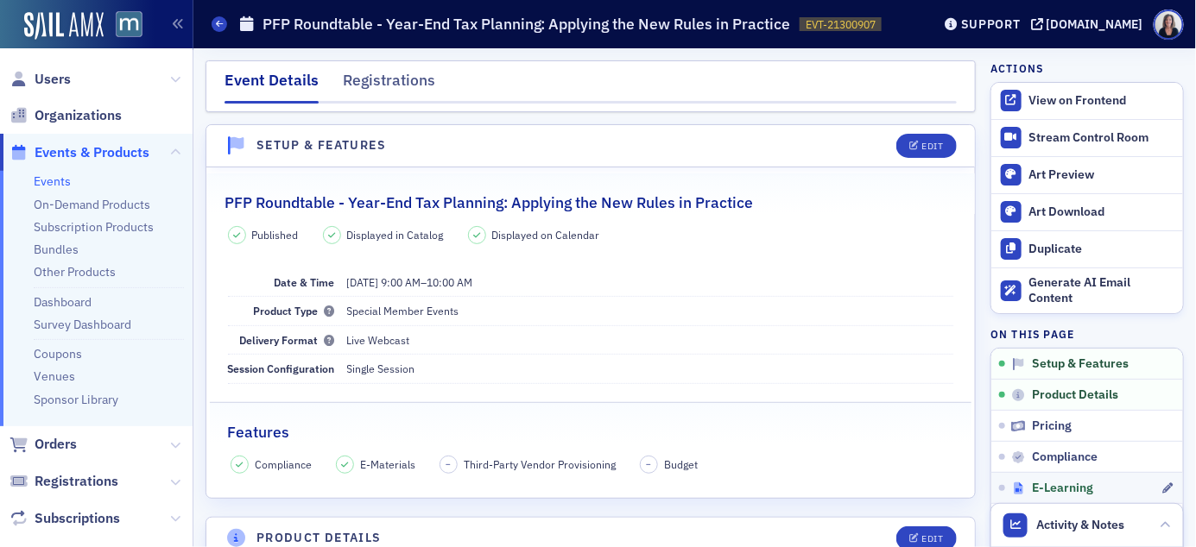
click at [1079, 485] on span "E-Learning" at bounding box center [1062, 489] width 61 height 16
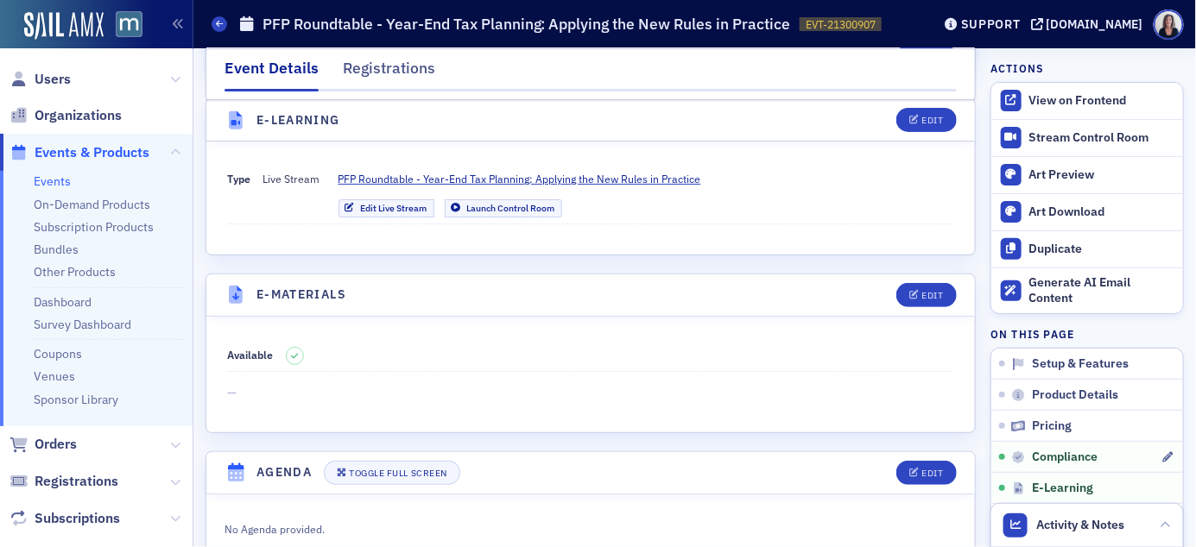
scroll to position [2239, 0]
click at [109, 148] on span "Events & Products" at bounding box center [92, 152] width 115 height 19
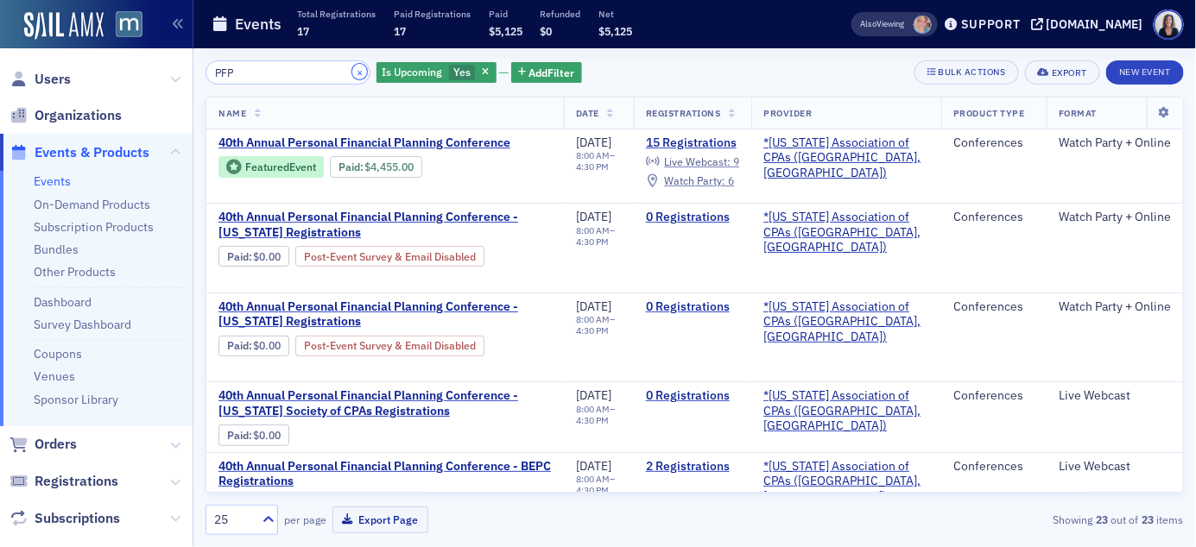
click at [352, 71] on button "×" at bounding box center [360, 72] width 16 height 16
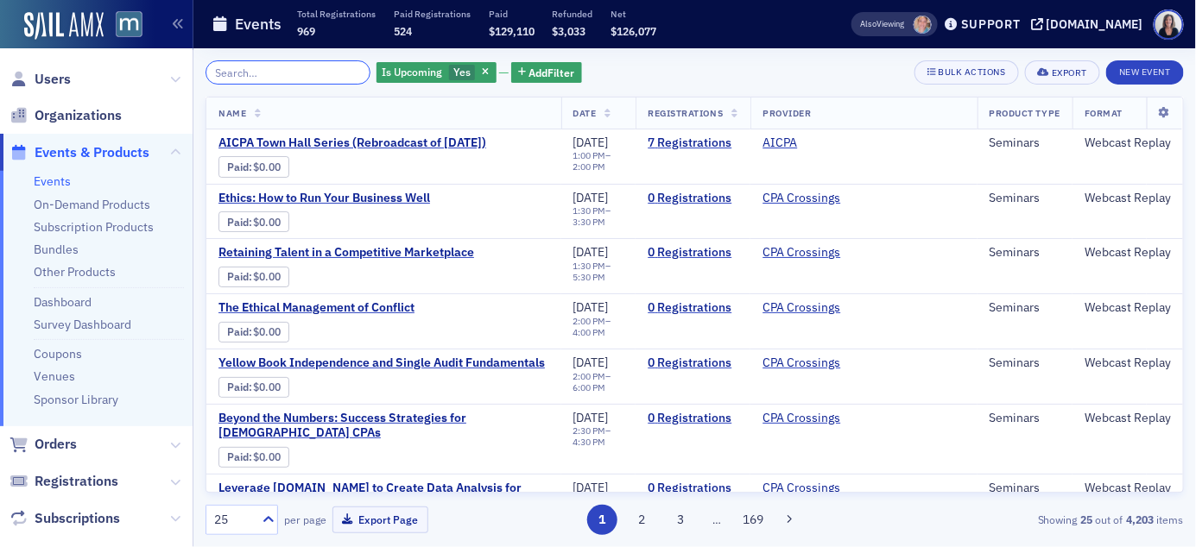
click at [320, 76] on input "search" at bounding box center [287, 72] width 165 height 24
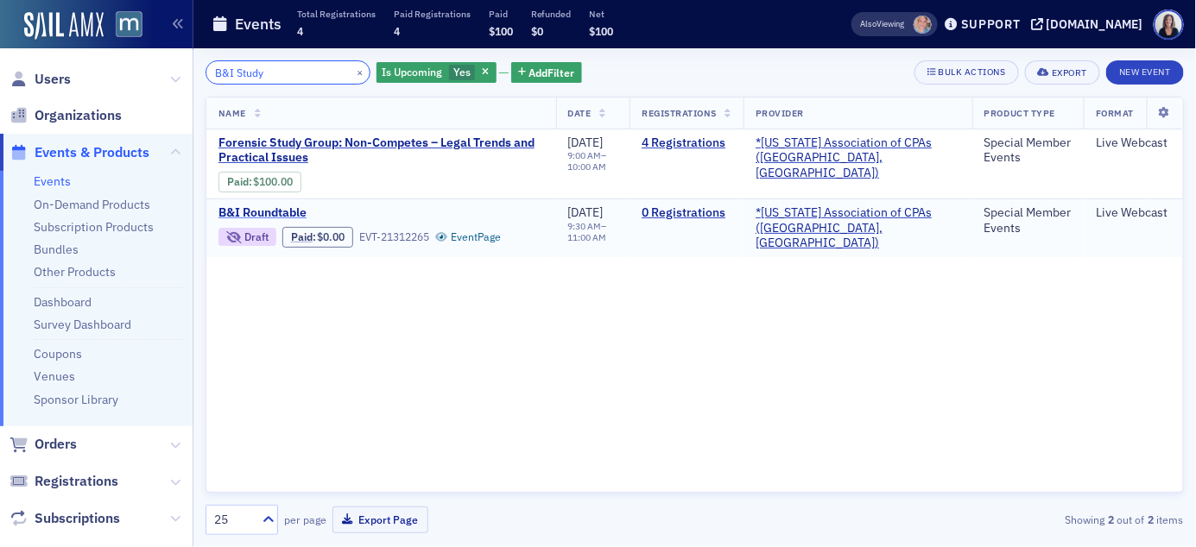
type input "B&I Study"
click at [265, 212] on span "B&I Roundtable" at bounding box center [363, 213] width 290 height 16
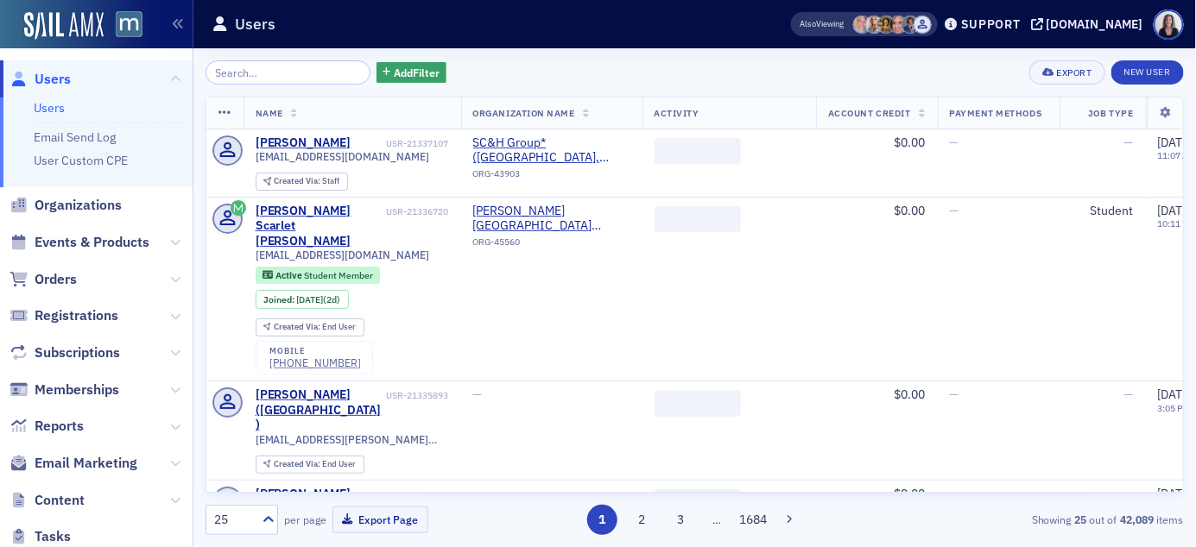
scroll to position [18, 0]
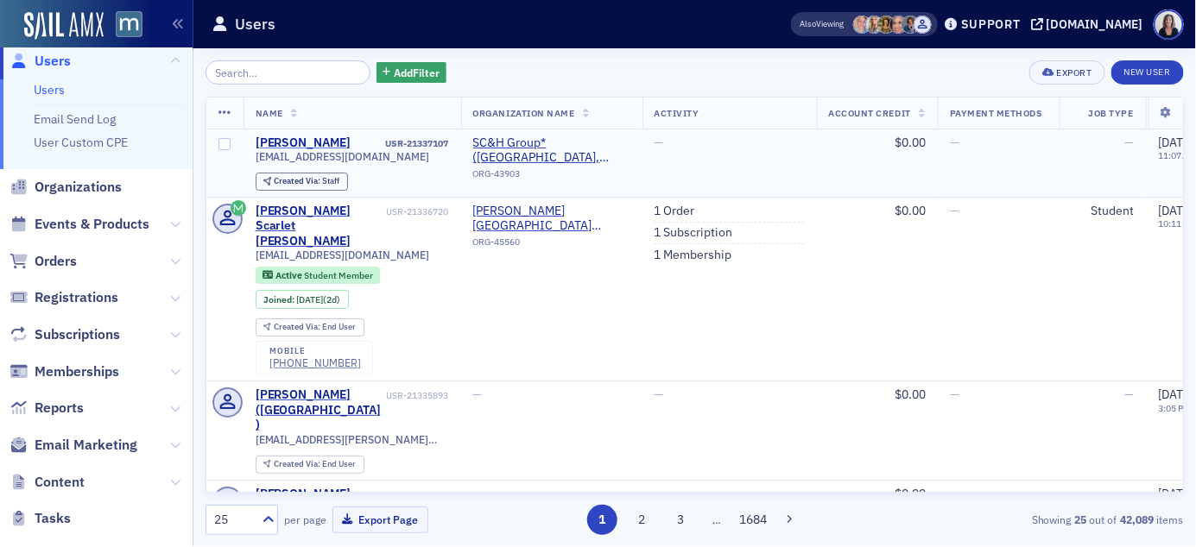
click at [293, 140] on div "[PERSON_NAME]" at bounding box center [304, 144] width 96 height 16
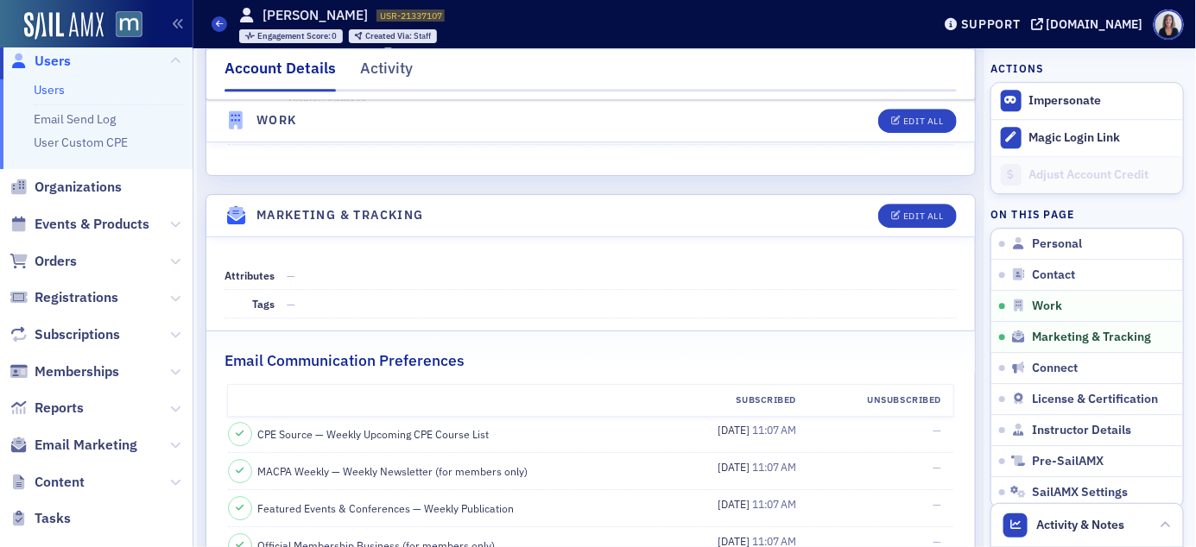
scroll to position [1594, 0]
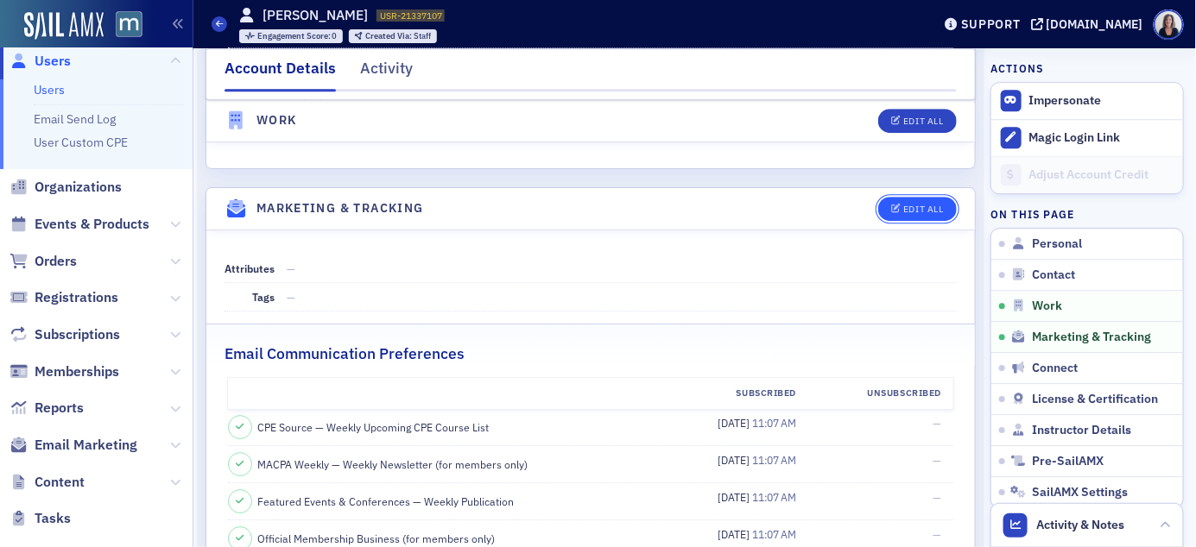
click at [931, 205] on div "Edit All" at bounding box center [923, 209] width 40 height 9
select select "US"
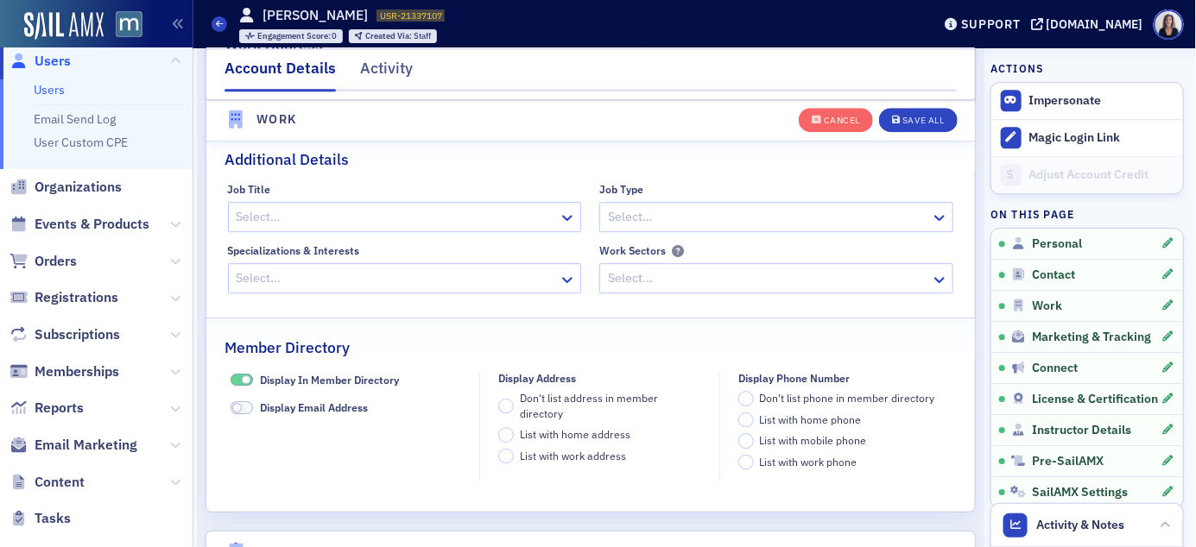
scroll to position [2025, 0]
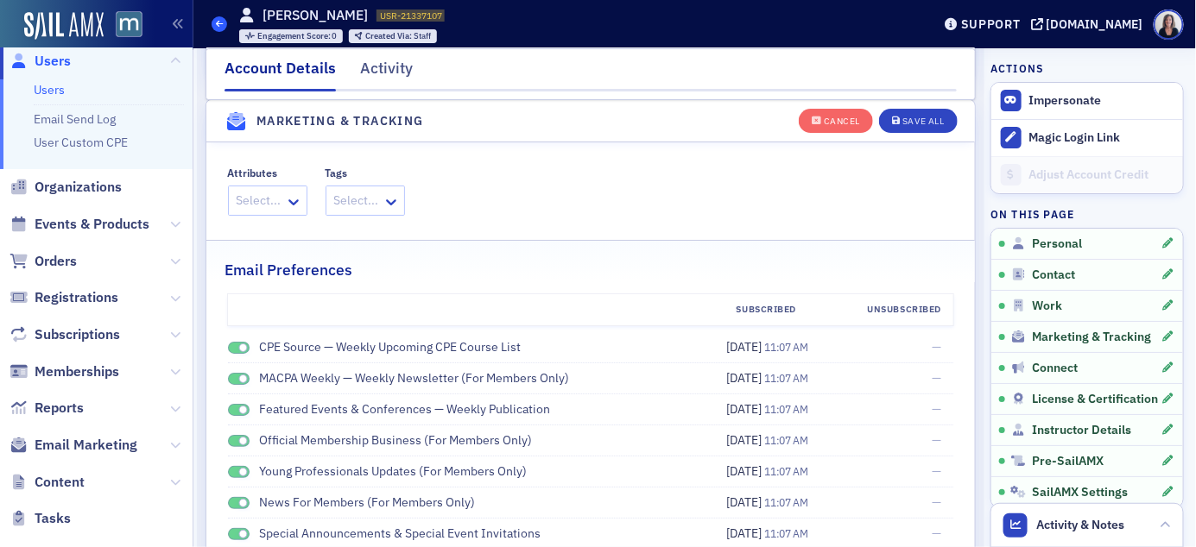
click at [224, 23] on span at bounding box center [219, 24] width 16 height 16
